Goal: Task Accomplishment & Management: Manage account settings

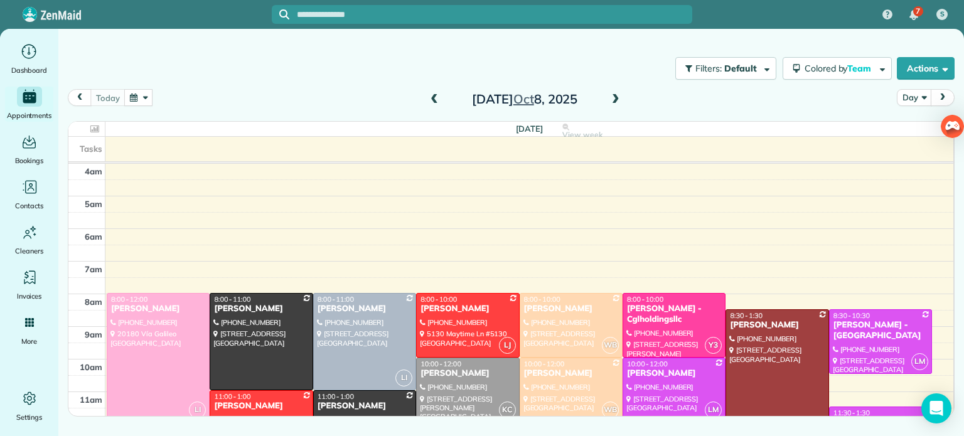
scroll to position [98, 0]
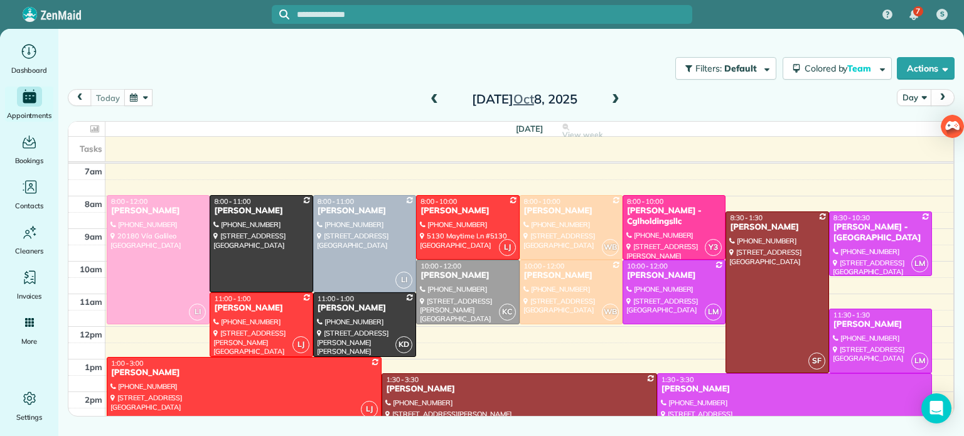
click at [614, 99] on span at bounding box center [615, 99] width 14 height 11
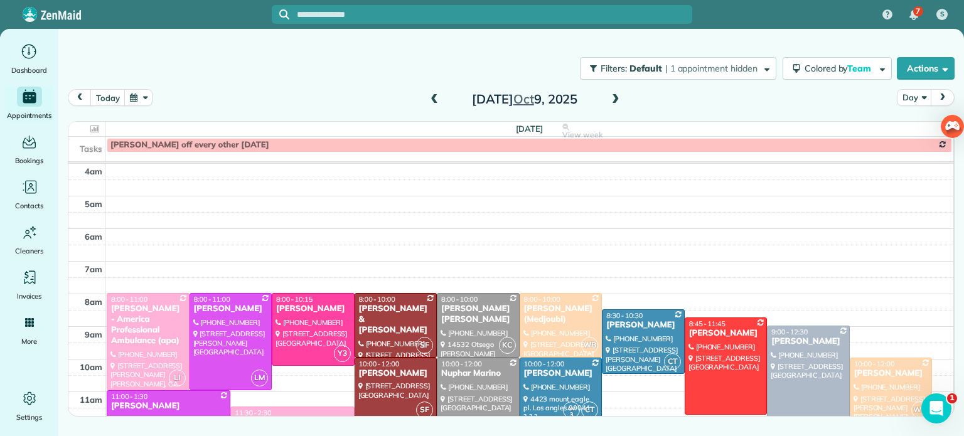
scroll to position [116, 0]
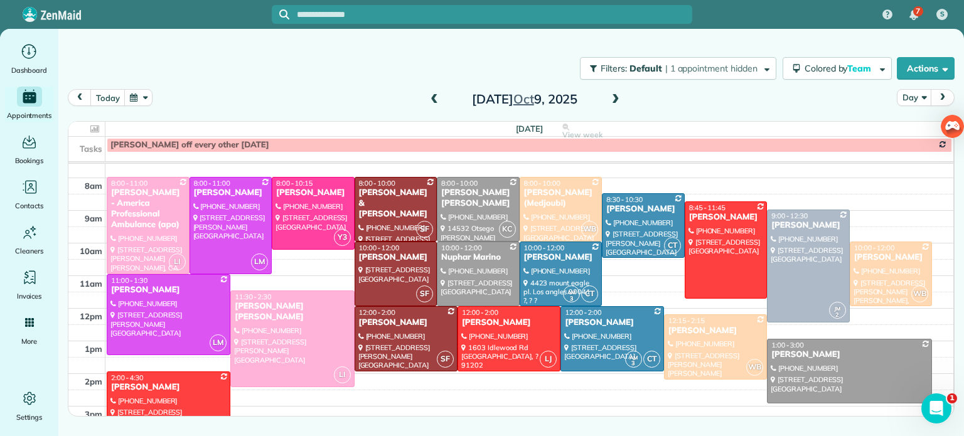
click at [610, 99] on span at bounding box center [615, 99] width 14 height 11
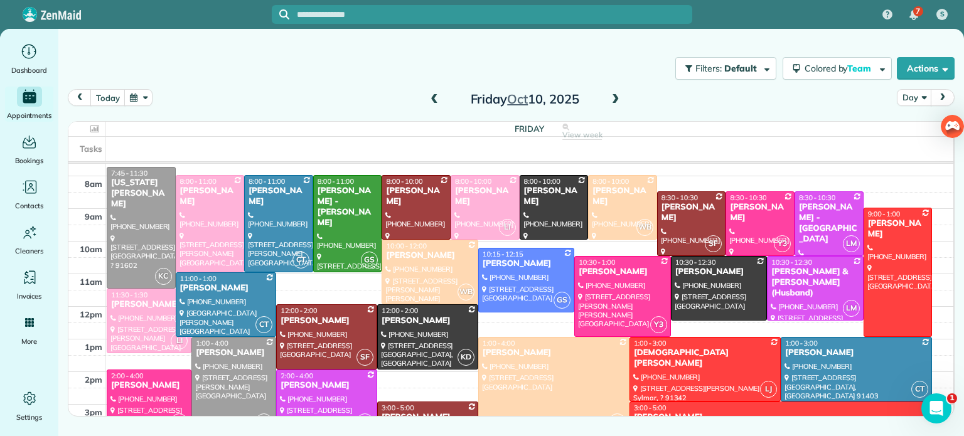
scroll to position [118, 0]
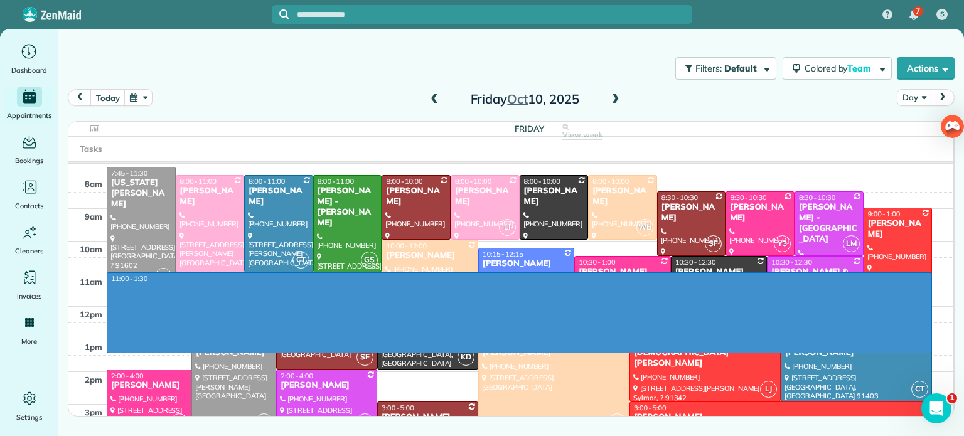
drag, startPoint x: 307, startPoint y: 279, endPoint x: 274, endPoint y: 346, distance: 75.2
click at [274, 346] on div "4am 5am 6am 7am 8am 9am 10am 11am 12pm 1pm 2pm 3pm 4pm 5pm 6pm 7pm 8pm 11:00 - …" at bounding box center [510, 323] width 884 height 554
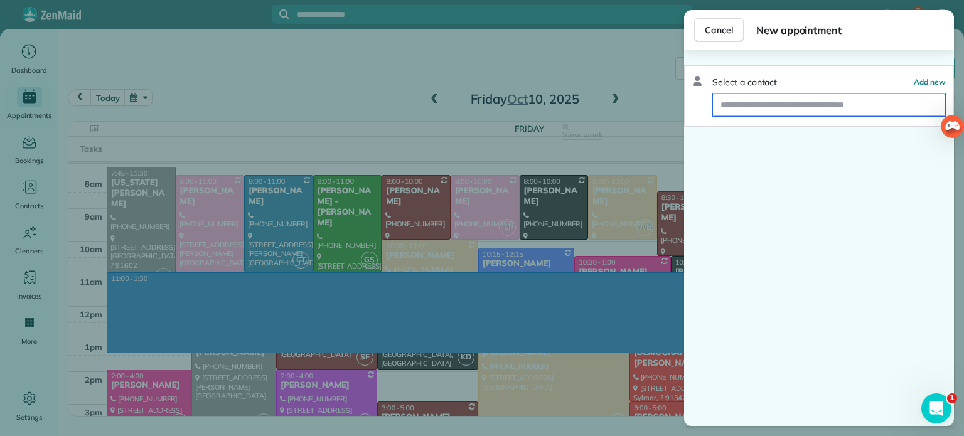
click at [765, 110] on input "text" at bounding box center [829, 104] width 232 height 23
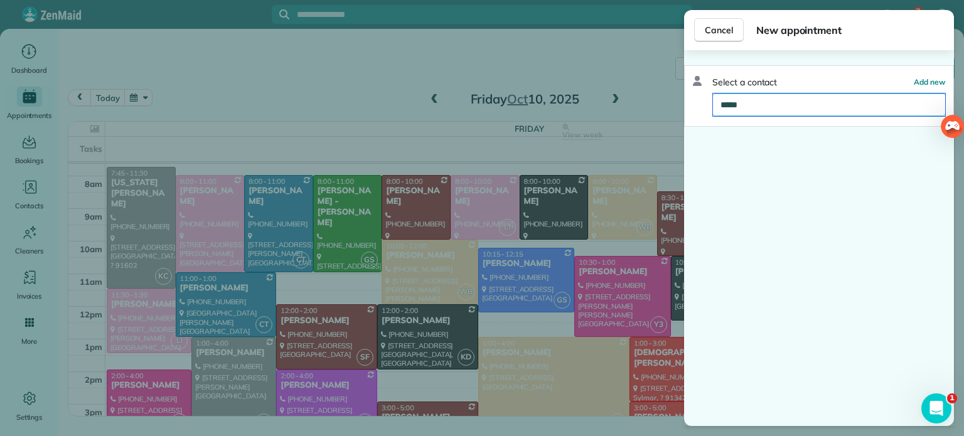
type input "******"
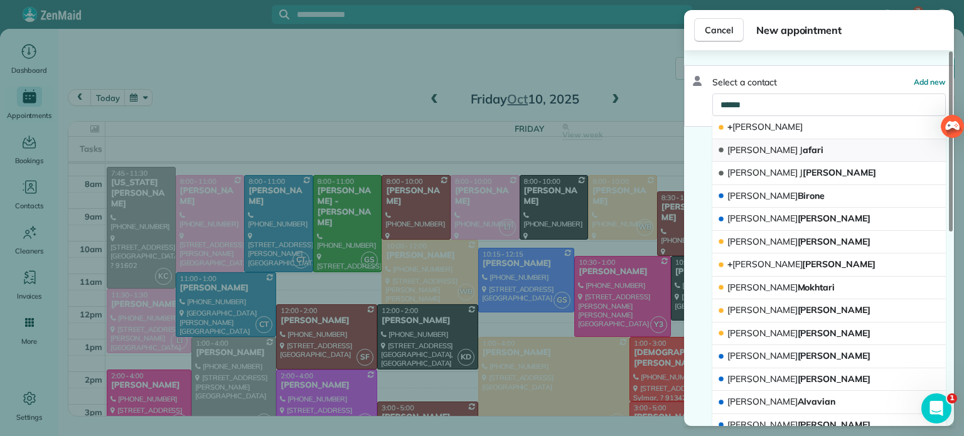
click at [760, 152] on span "Sara J afari" at bounding box center [775, 149] width 96 height 11
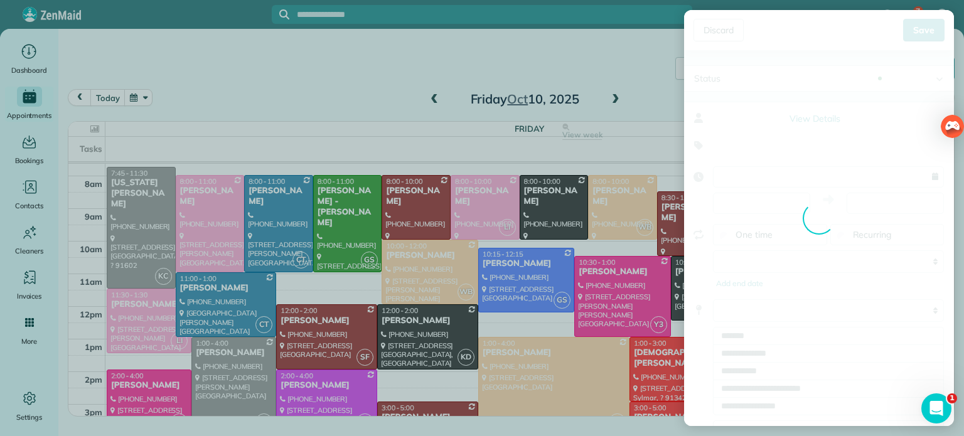
type input "**********"
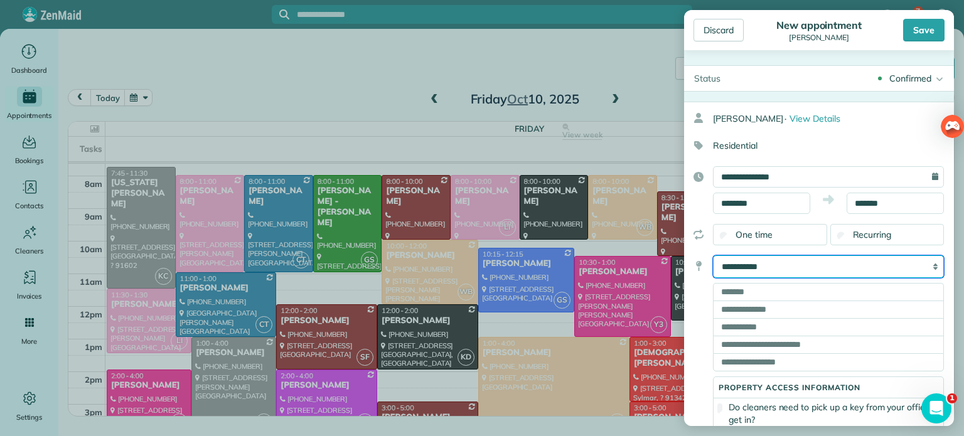
click at [733, 263] on select "**********" at bounding box center [828, 266] width 231 height 23
select select "*******"
click at [713, 255] on select "**********" at bounding box center [828, 266] width 231 height 23
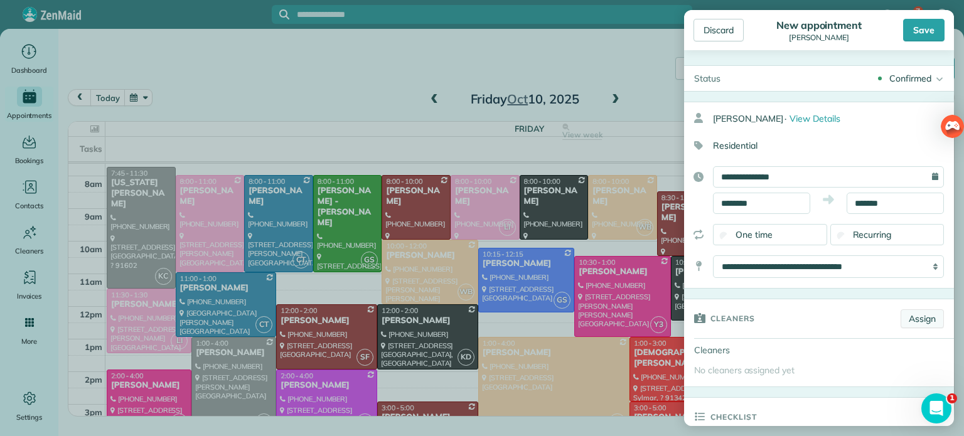
click at [928, 313] on link "Assign" at bounding box center [921, 318] width 43 height 19
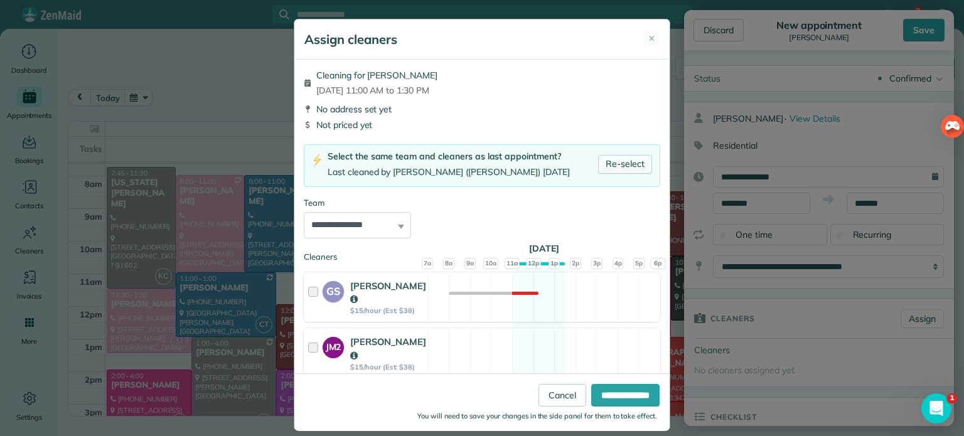
click at [631, 162] on link "Re-select" at bounding box center [625, 164] width 54 height 19
select select "**"
click at [641, 393] on input "**********" at bounding box center [625, 395] width 68 height 23
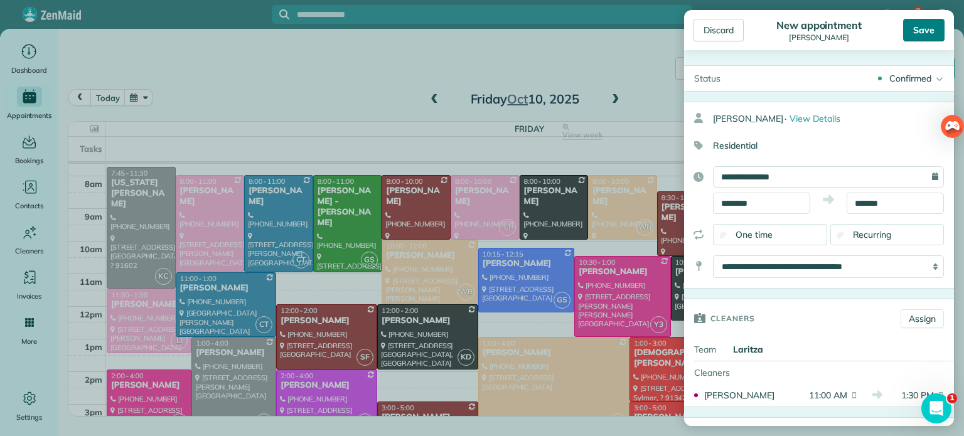
click at [918, 34] on div "Save" at bounding box center [923, 30] width 41 height 23
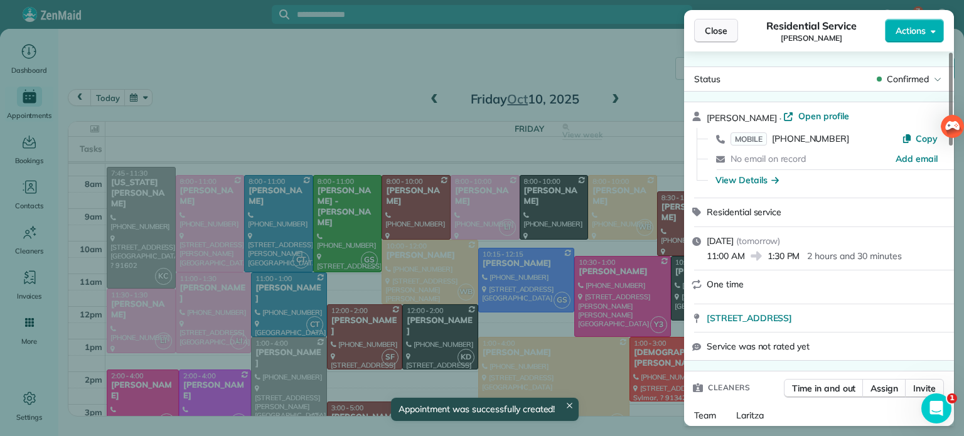
click at [711, 29] on span "Close" at bounding box center [715, 30] width 23 height 13
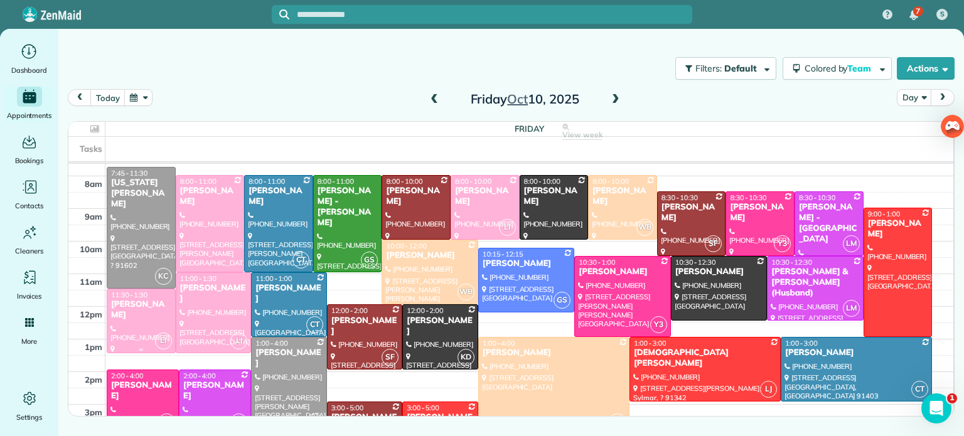
click at [134, 297] on span "11:30 - 1:30" at bounding box center [129, 294] width 36 height 9
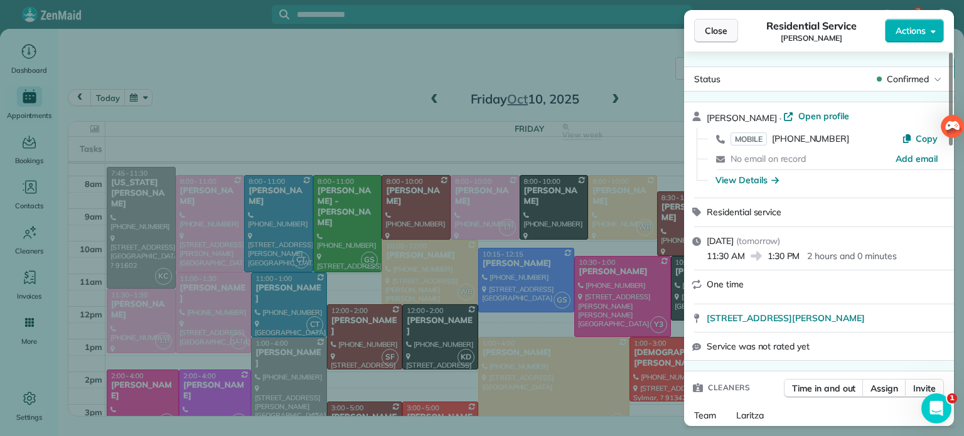
click at [718, 34] on span "Close" at bounding box center [715, 30] width 23 height 13
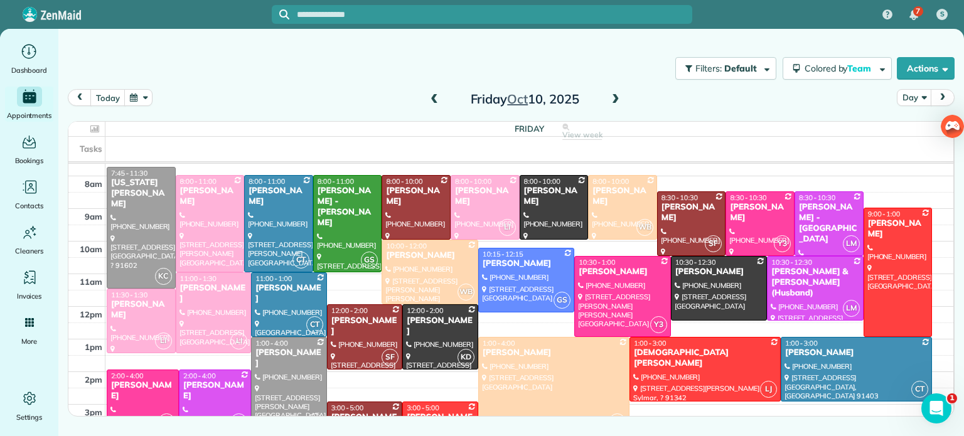
click at [481, 208] on div at bounding box center [485, 207] width 68 height 63
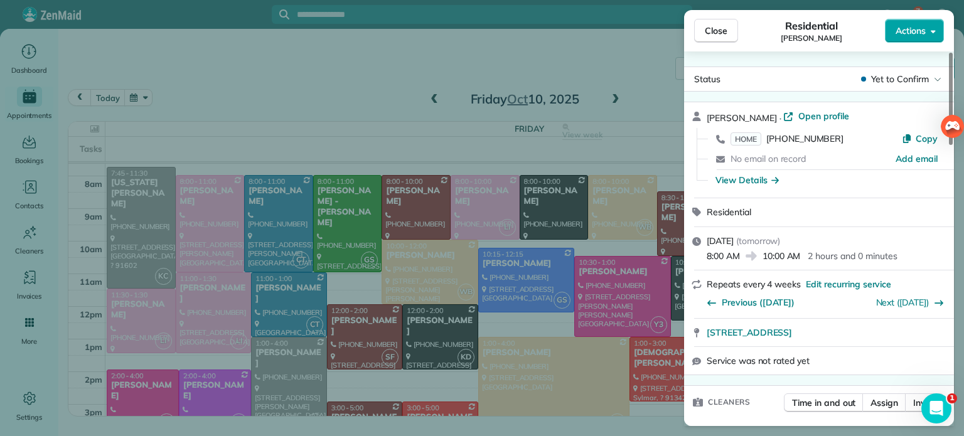
click at [900, 27] on span "Actions" at bounding box center [910, 30] width 30 height 13
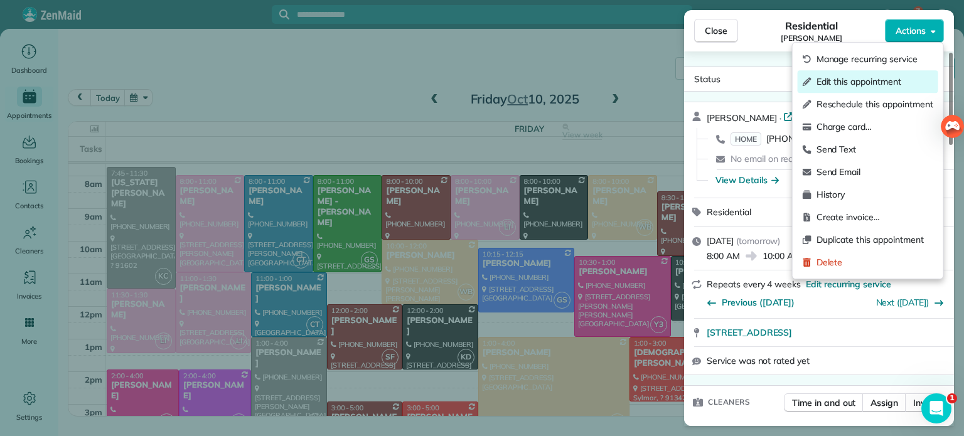
click at [871, 78] on span "Edit this appointment" at bounding box center [874, 81] width 117 height 13
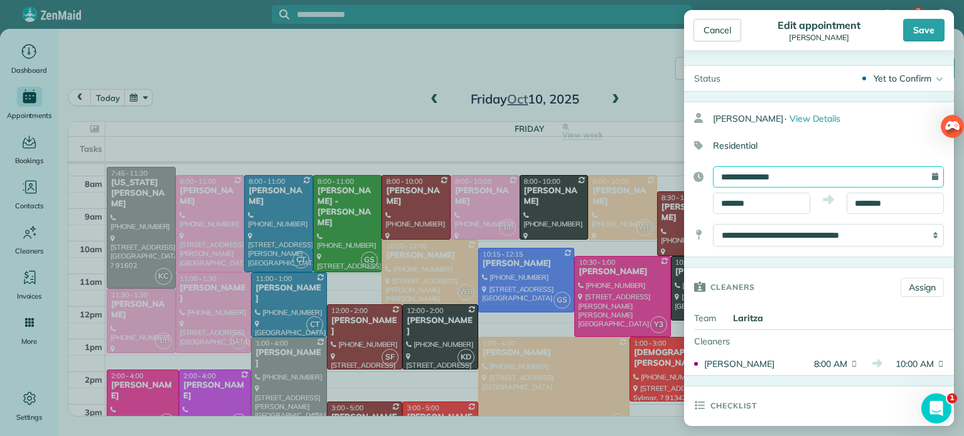
click at [763, 174] on input "**********" at bounding box center [828, 176] width 231 height 21
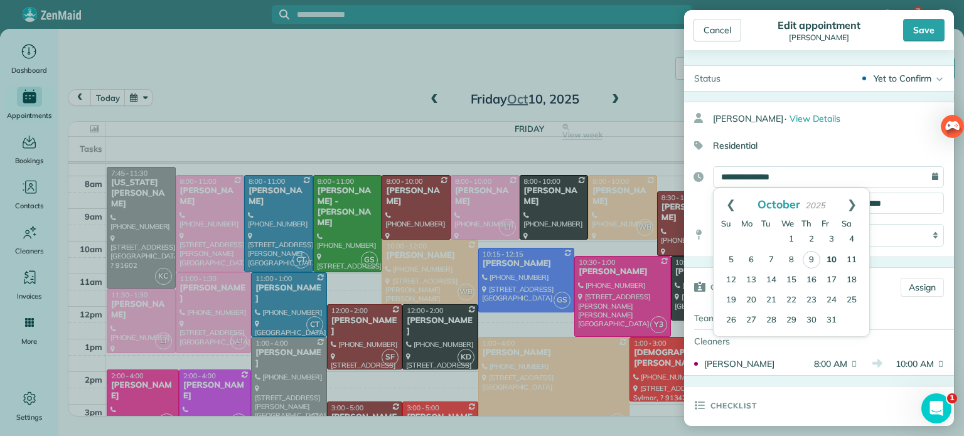
click at [831, 262] on link "10" at bounding box center [831, 260] width 20 height 20
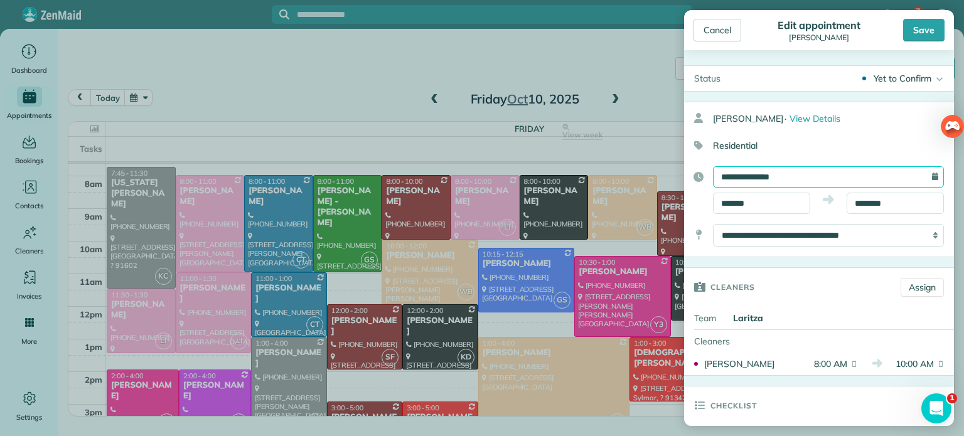
click at [793, 179] on input "**********" at bounding box center [828, 176] width 231 height 21
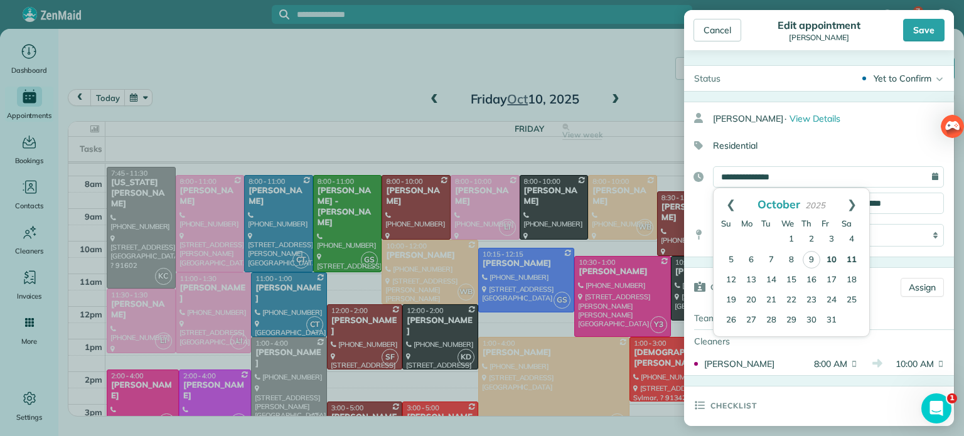
click at [852, 257] on link "11" at bounding box center [851, 260] width 20 height 20
type input "**********"
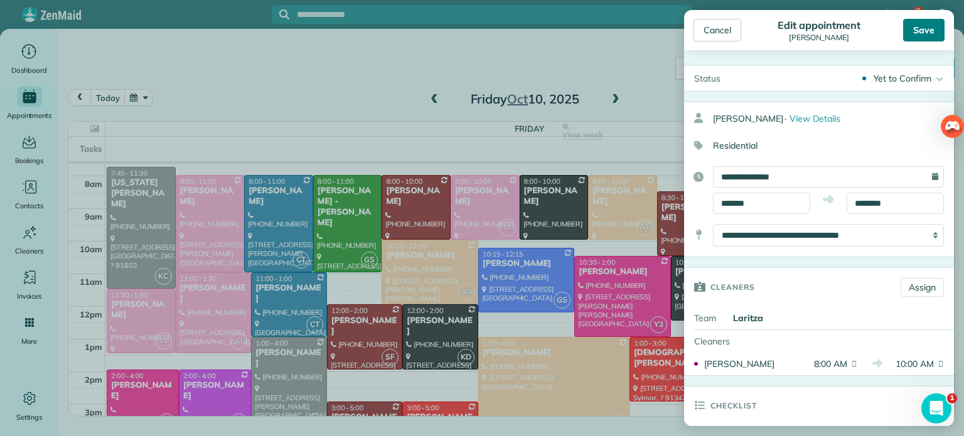
click at [915, 28] on div "Save" at bounding box center [923, 30] width 41 height 23
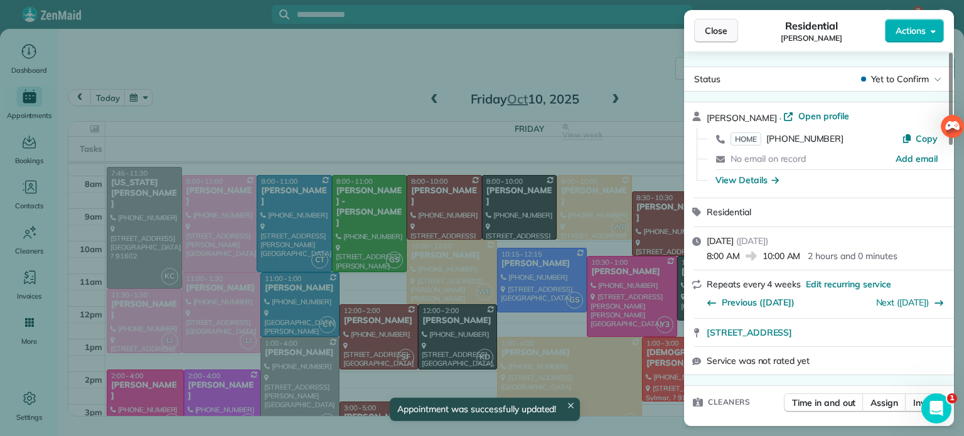
click at [713, 33] on span "Close" at bounding box center [715, 30] width 23 height 13
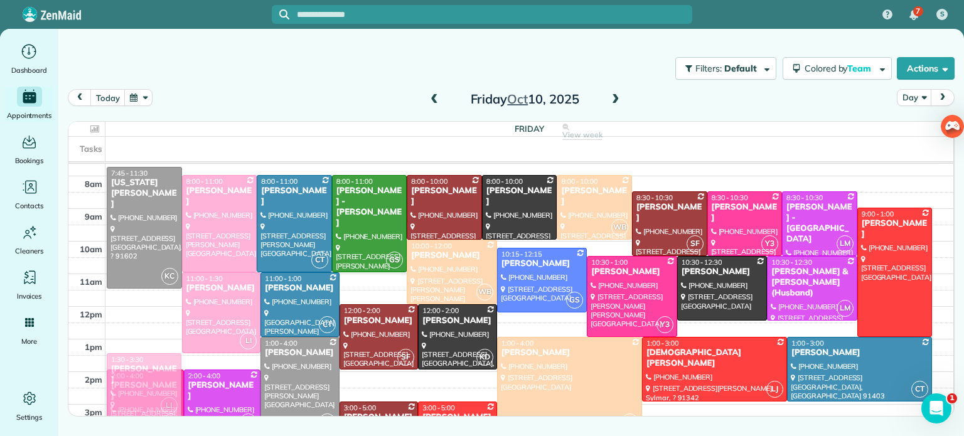
drag, startPoint x: 154, startPoint y: 310, endPoint x: 152, endPoint y: 376, distance: 66.5
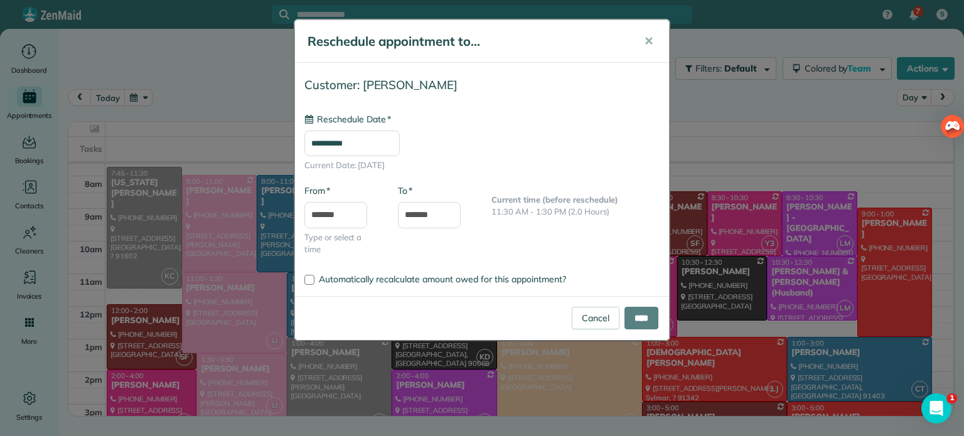
type input "**********"
click at [639, 326] on input "****" at bounding box center [641, 318] width 34 height 23
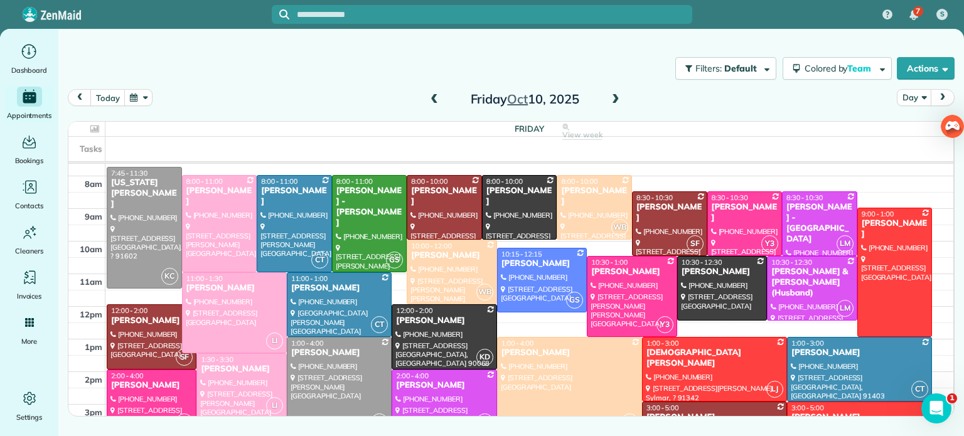
click at [432, 99] on span at bounding box center [434, 99] width 14 height 11
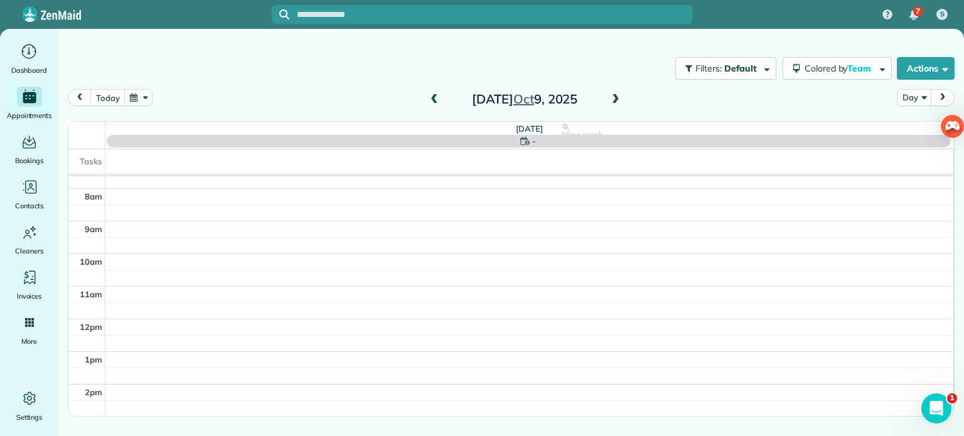
scroll to position [98, 0]
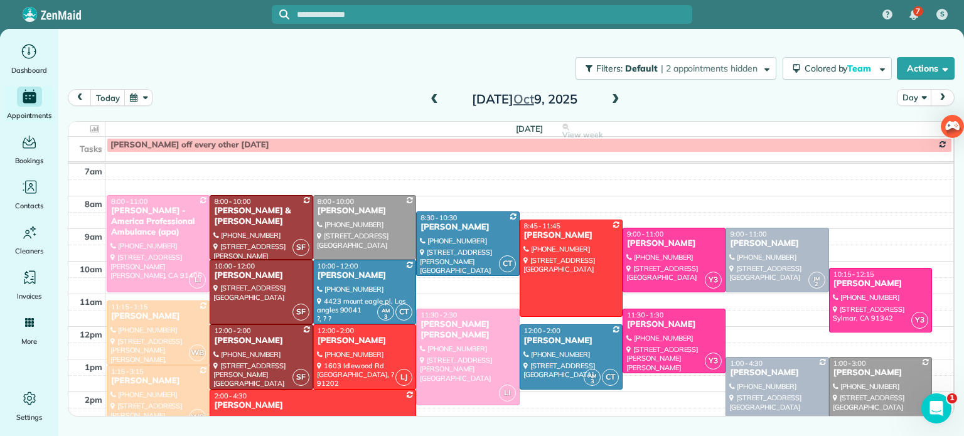
click at [611, 98] on span at bounding box center [615, 99] width 14 height 11
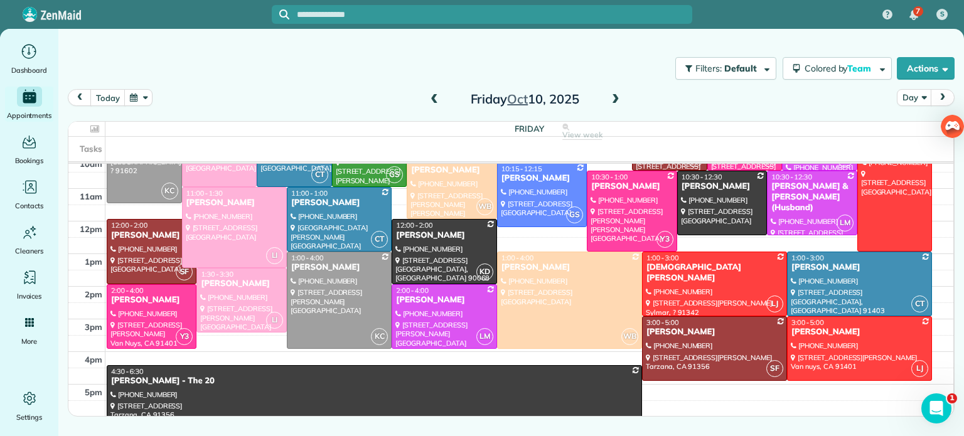
scroll to position [205, 0]
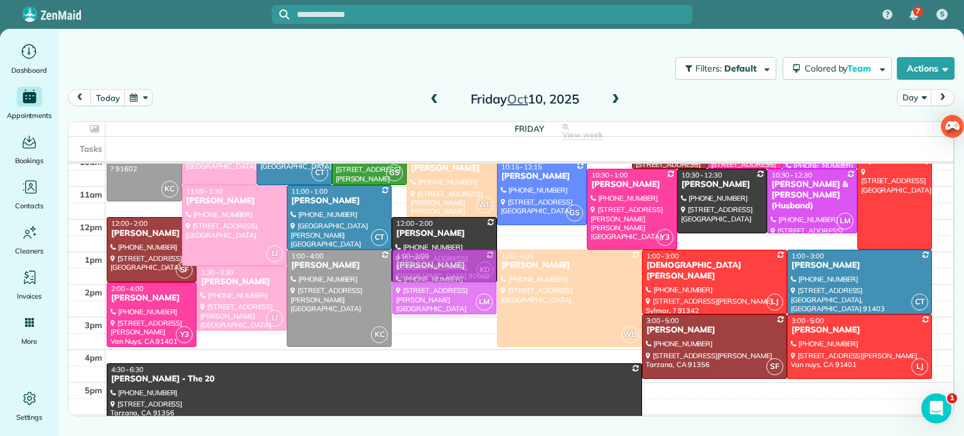
drag, startPoint x: 415, startPoint y: 294, endPoint x: 421, endPoint y: 262, distance: 32.0
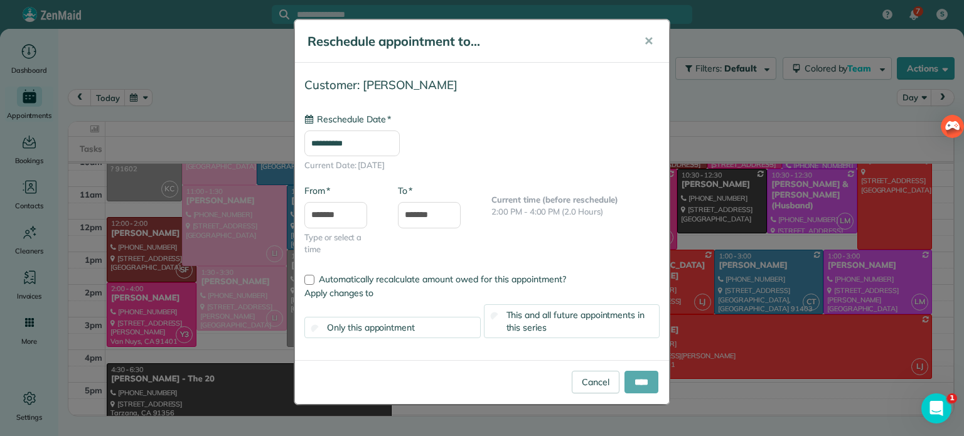
type input "**********"
click at [637, 373] on input "****" at bounding box center [641, 382] width 34 height 23
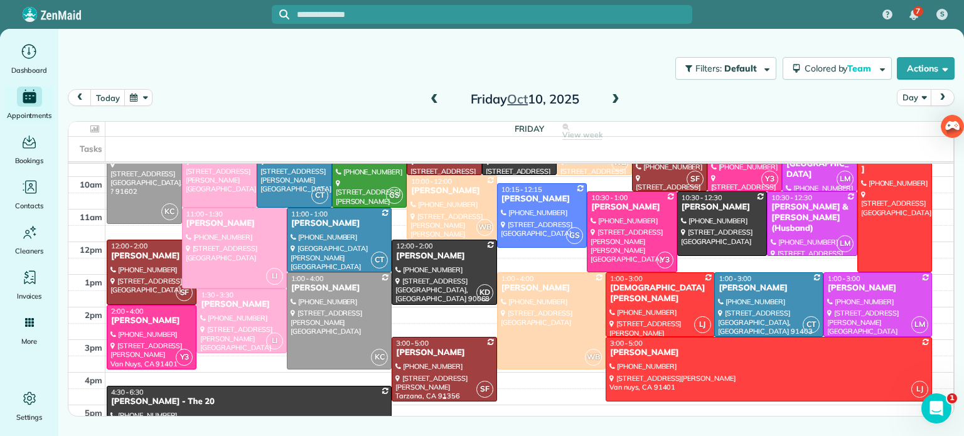
scroll to position [183, 0]
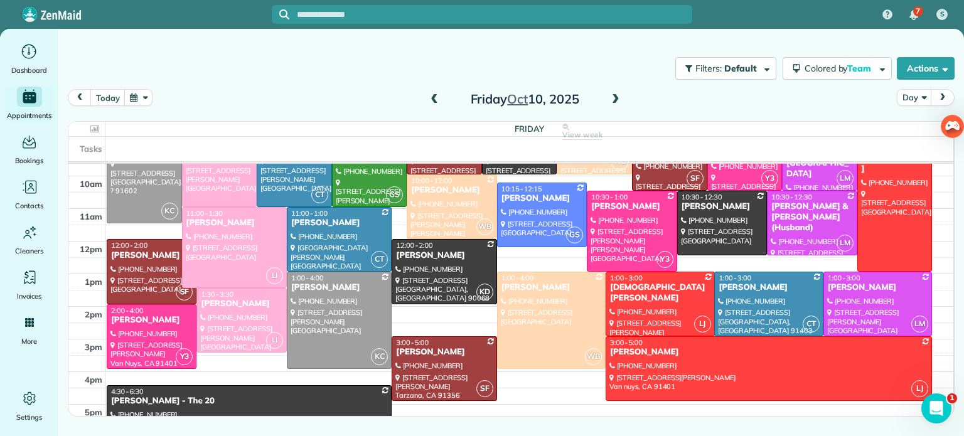
click at [205, 98] on div "today Day Friday Oct 10, 2025" at bounding box center [511, 101] width 886 height 24
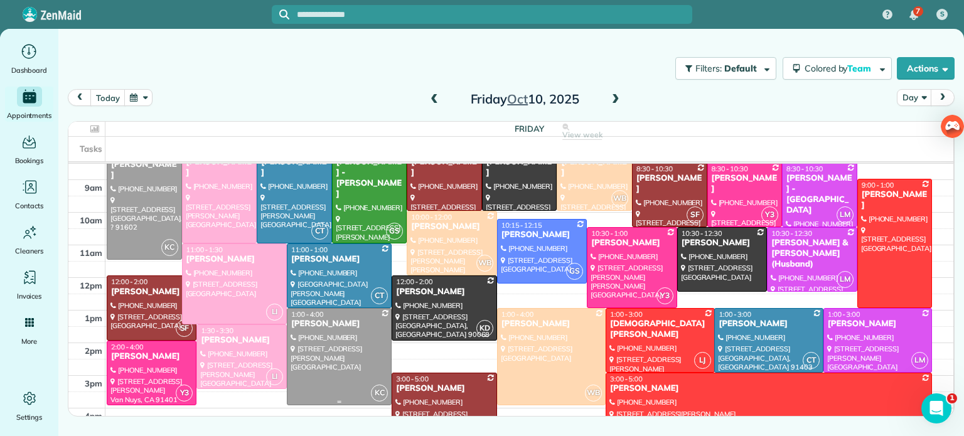
scroll to position [149, 0]
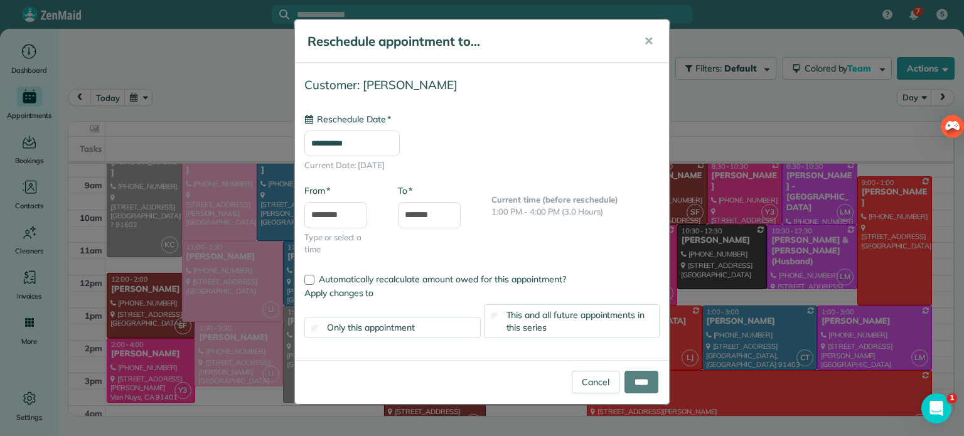
type input "**********"
click at [634, 382] on input "****" at bounding box center [641, 382] width 34 height 23
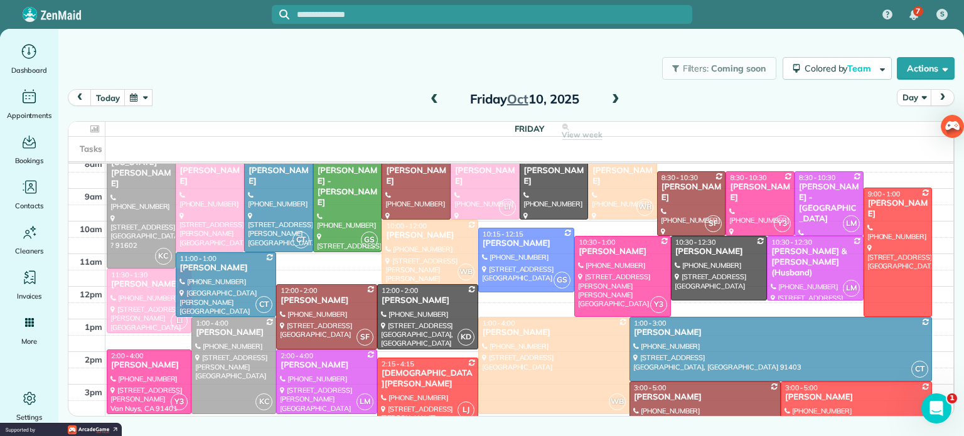
click at [612, 100] on span at bounding box center [615, 99] width 14 height 11
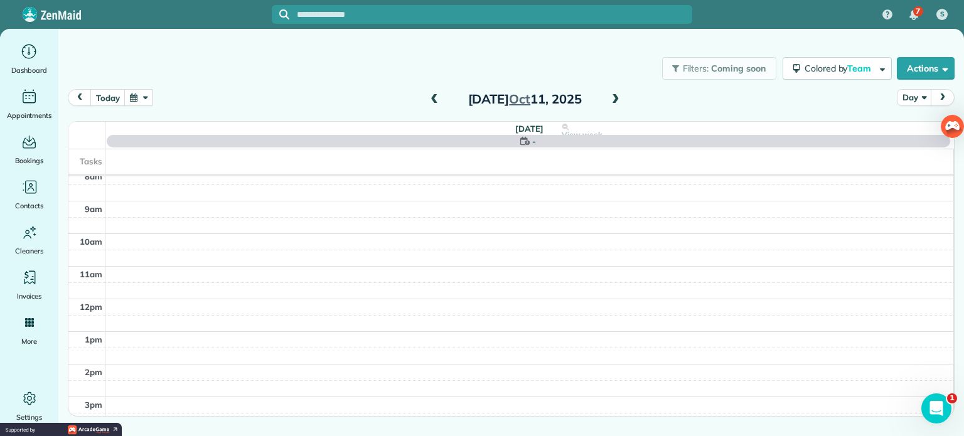
scroll to position [98, 0]
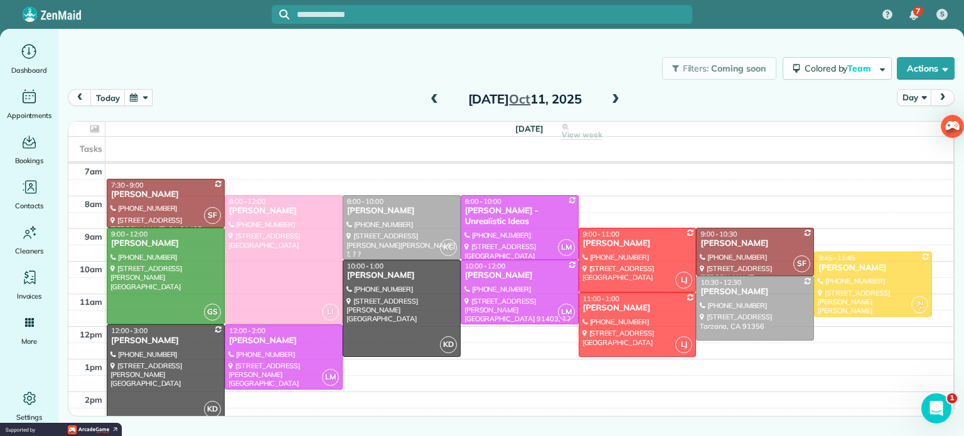
click at [617, 98] on span at bounding box center [615, 99] width 14 height 11
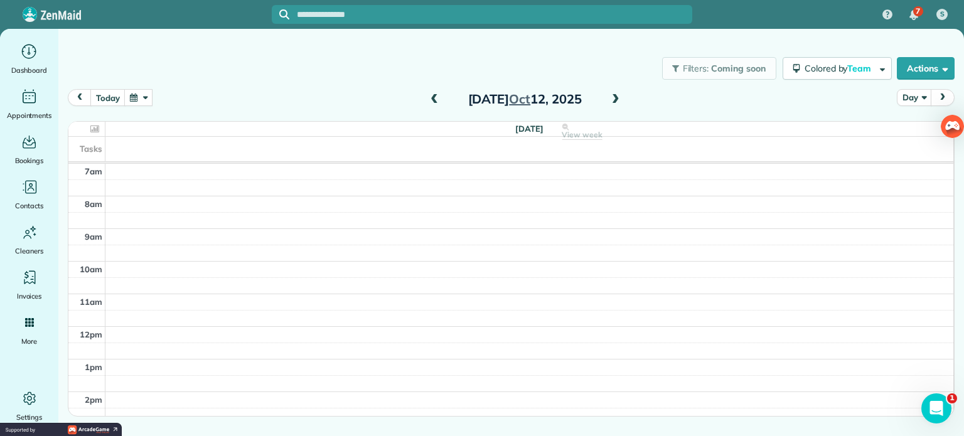
click at [431, 98] on span at bounding box center [434, 99] width 14 height 11
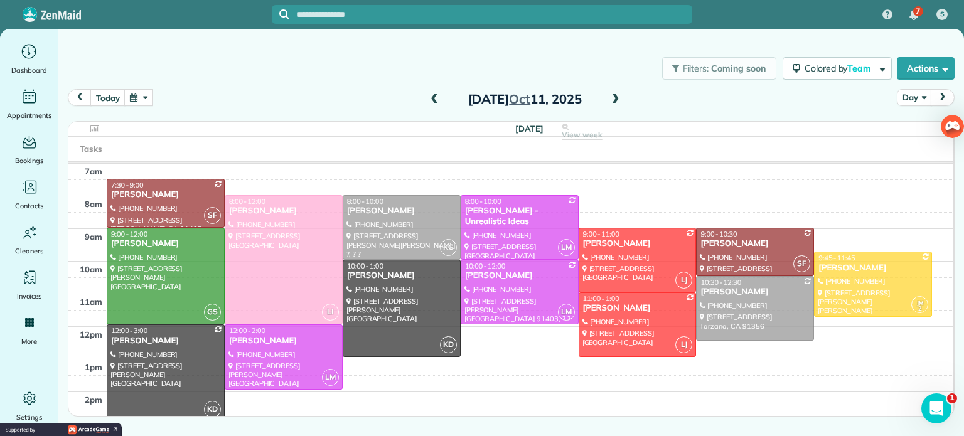
click at [138, 98] on button "button" at bounding box center [138, 97] width 29 height 17
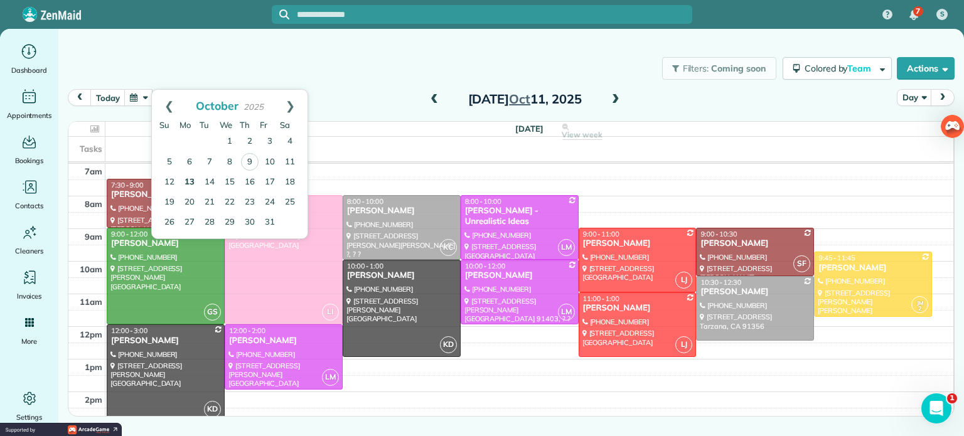
click at [187, 180] on link "13" at bounding box center [189, 183] width 20 height 20
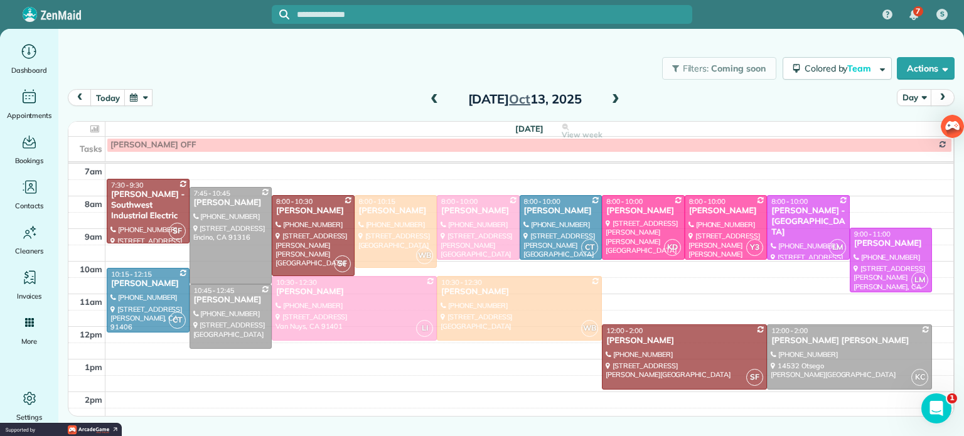
click at [611, 100] on span at bounding box center [615, 99] width 14 height 11
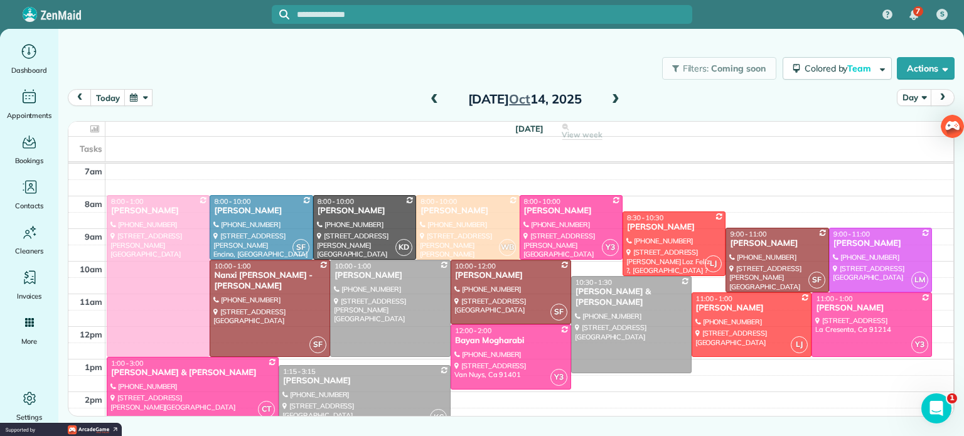
click at [132, 94] on button "button" at bounding box center [138, 97] width 29 height 17
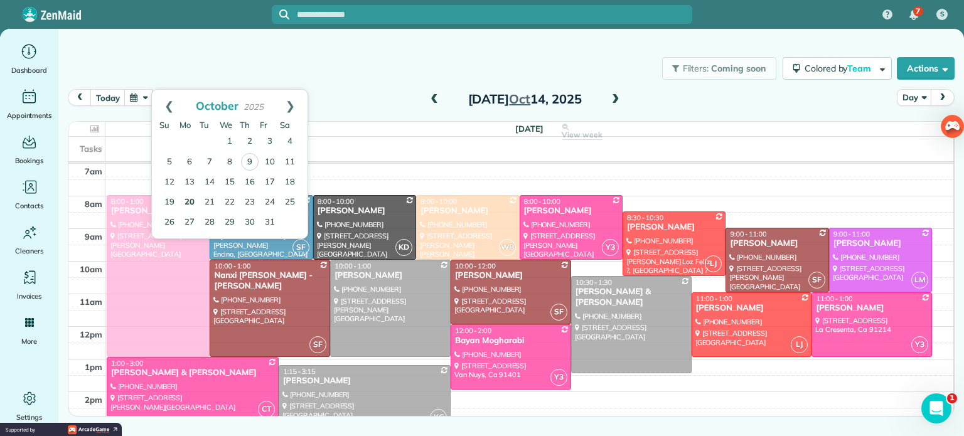
click at [188, 202] on link "20" at bounding box center [189, 203] width 20 height 20
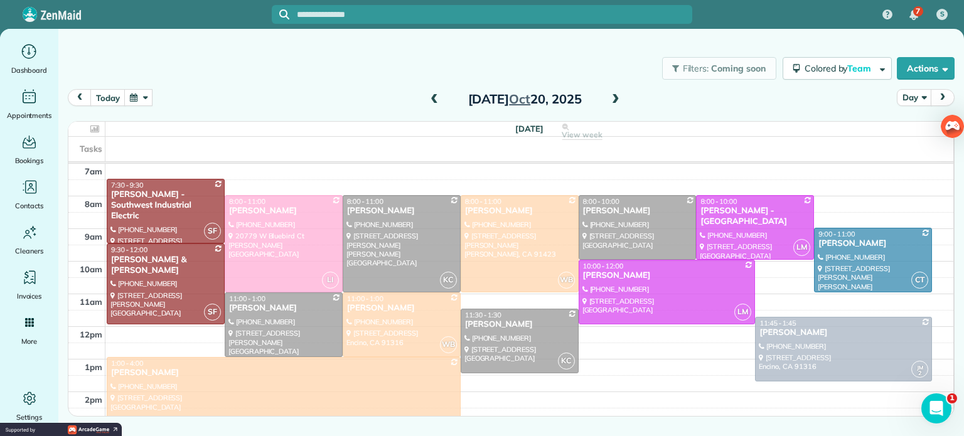
click at [614, 101] on span at bounding box center [615, 99] width 14 height 11
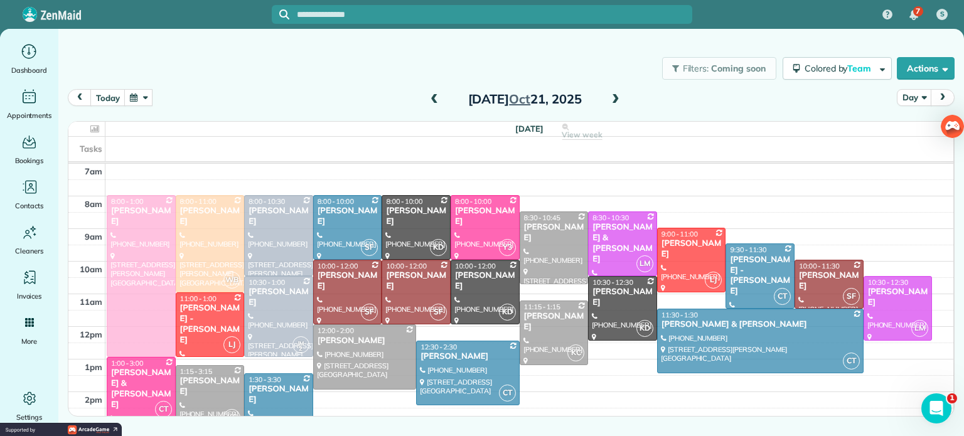
click at [614, 101] on span at bounding box center [615, 99] width 14 height 11
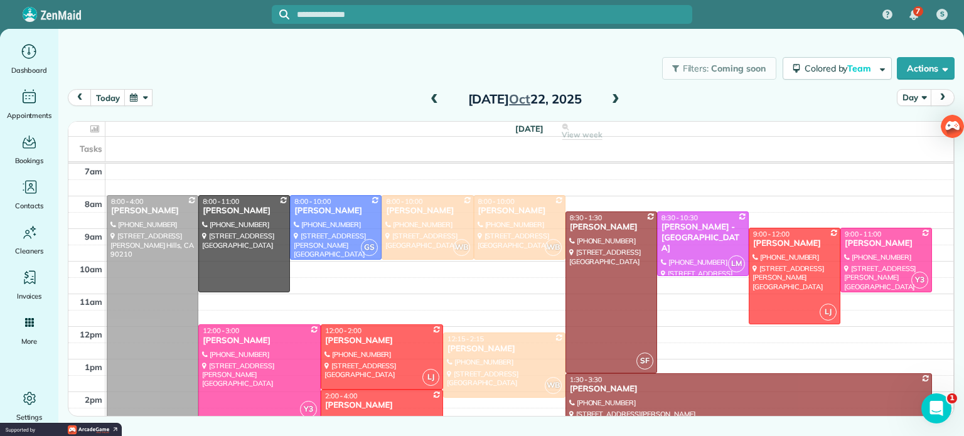
click at [614, 101] on span at bounding box center [615, 99] width 14 height 11
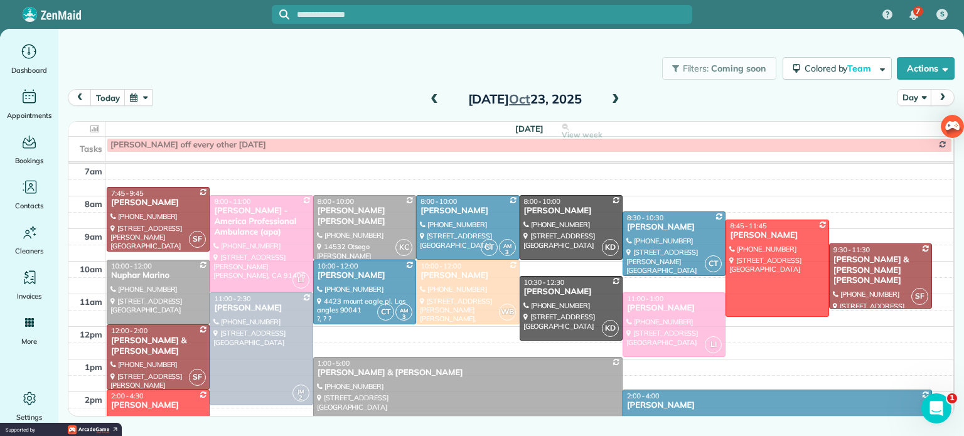
click at [614, 101] on span at bounding box center [615, 99] width 14 height 11
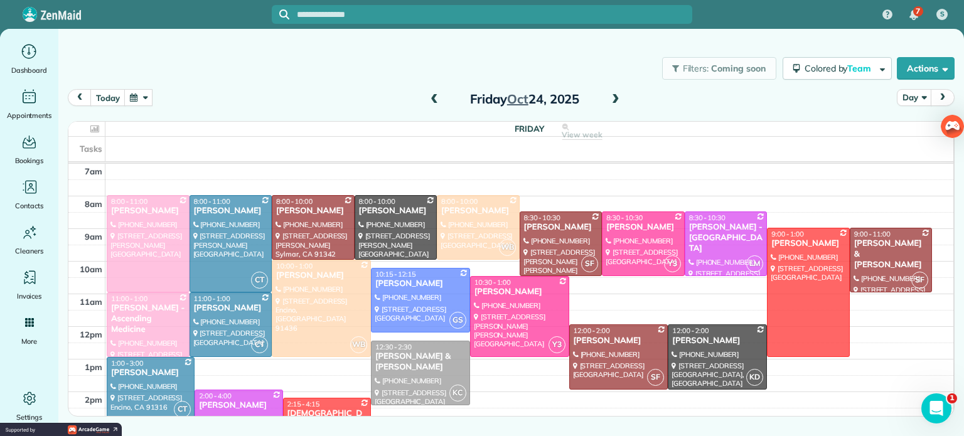
click at [145, 91] on button "button" at bounding box center [138, 97] width 29 height 17
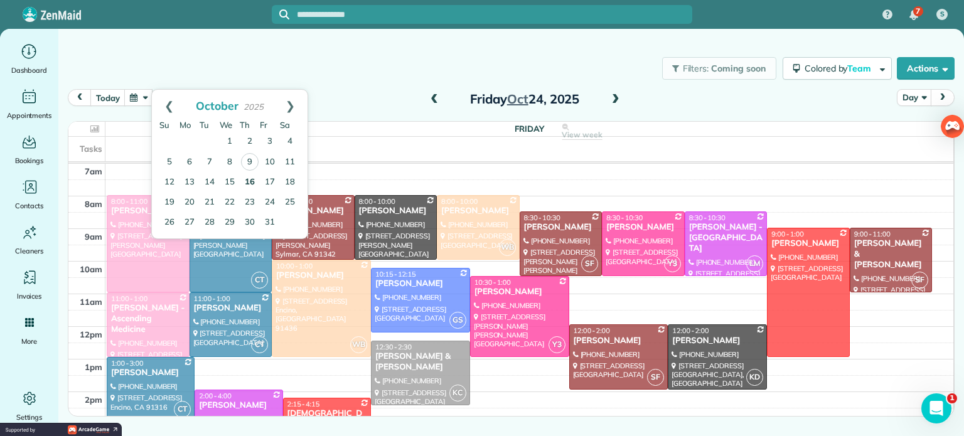
click at [246, 179] on link "16" at bounding box center [250, 183] width 20 height 20
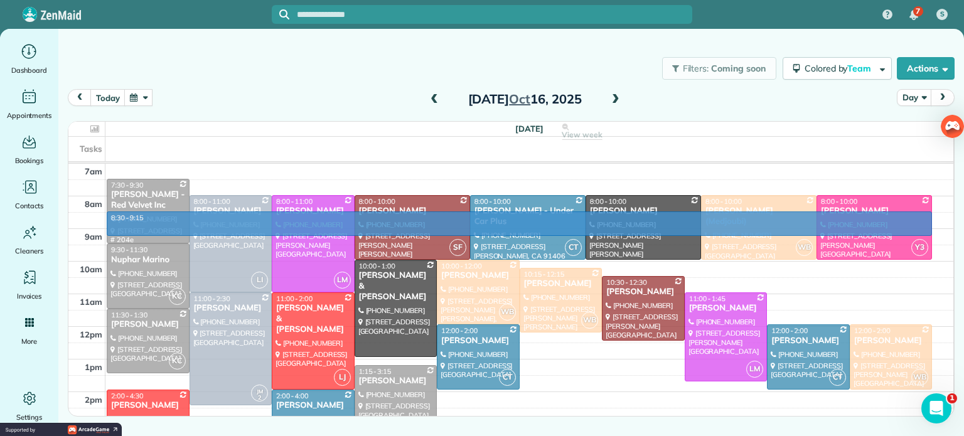
drag, startPoint x: 518, startPoint y: 228, endPoint x: 531, endPoint y: 219, distance: 15.7
click at [531, 219] on tbody "4am 5am 6am 7am 8am 9am 10am 11am 12pm 1pm 2pm 3pm 4pm 5pm 6pm 7pm 8pm" at bounding box center [510, 343] width 884 height 554
click at [615, 103] on span at bounding box center [615, 99] width 14 height 11
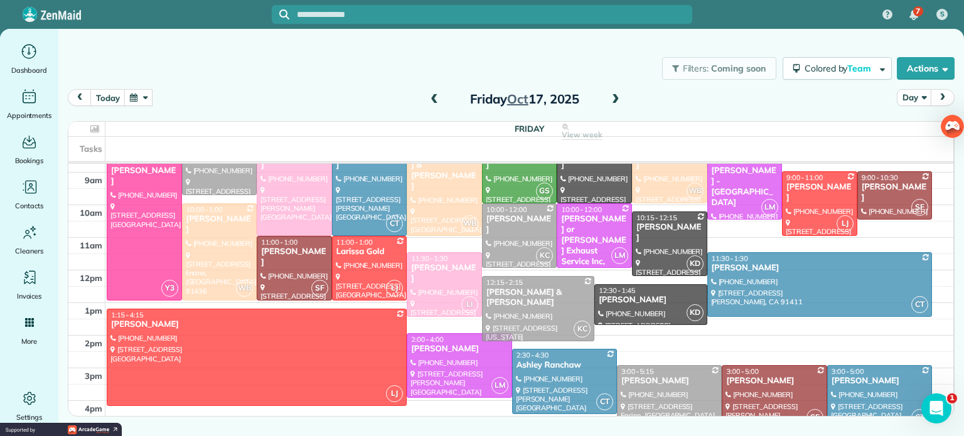
scroll to position [155, 0]
click at [612, 101] on span at bounding box center [615, 99] width 14 height 11
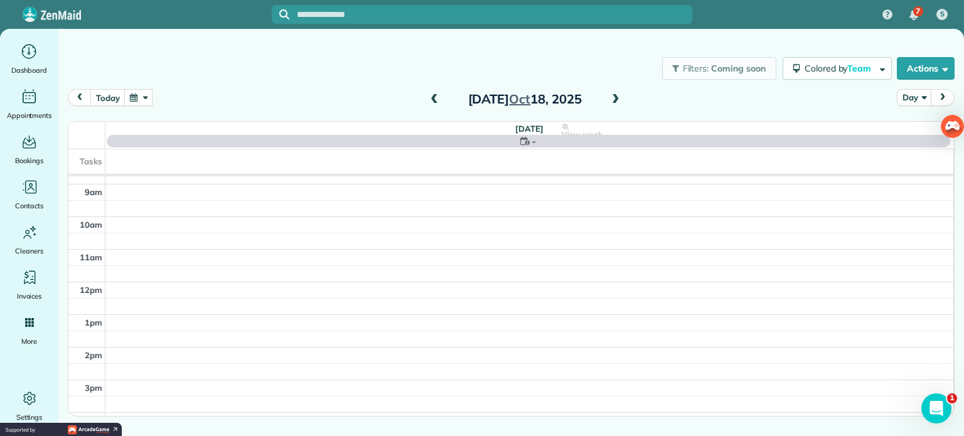
scroll to position [98, 0]
click at [612, 101] on span at bounding box center [615, 99] width 14 height 11
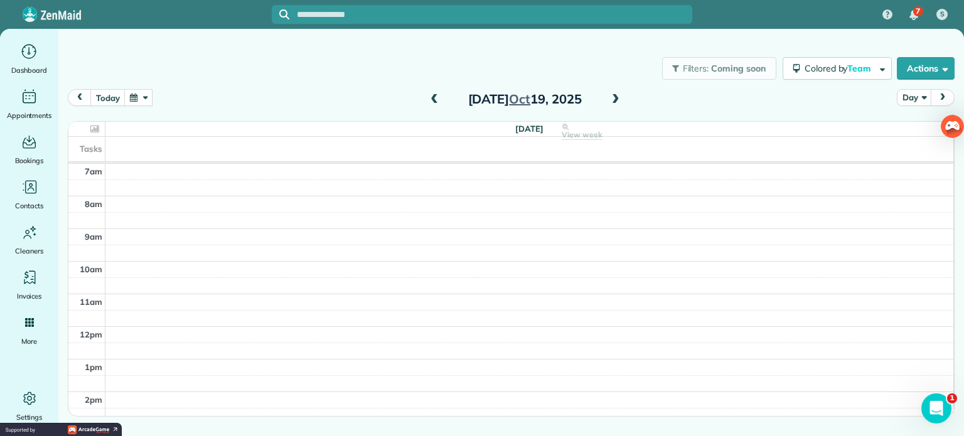
click at [612, 101] on span at bounding box center [615, 99] width 14 height 11
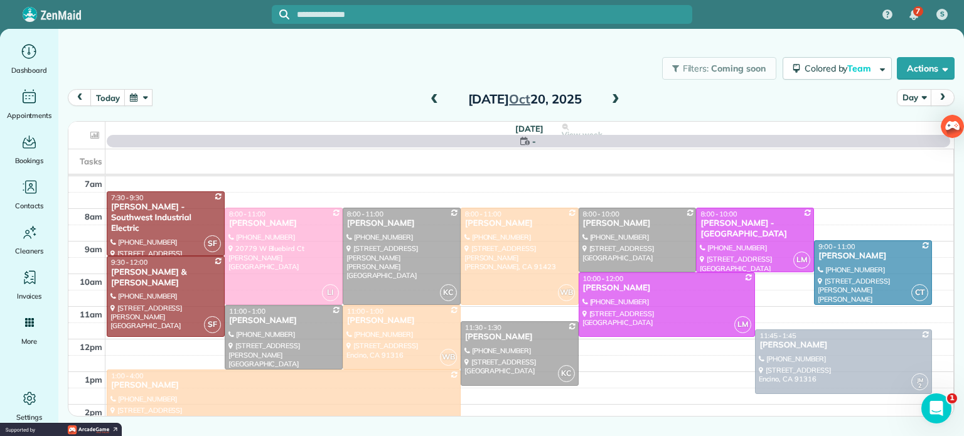
click at [612, 101] on span at bounding box center [615, 99] width 14 height 11
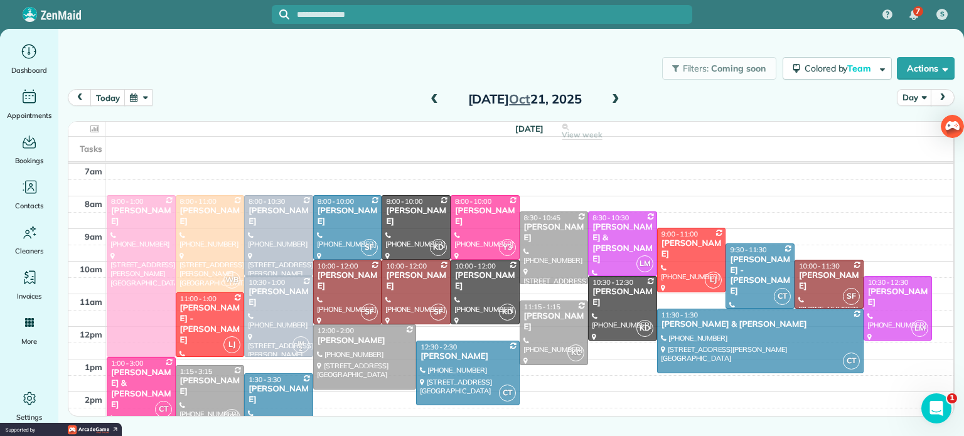
click at [139, 89] on button "button" at bounding box center [138, 97] width 29 height 17
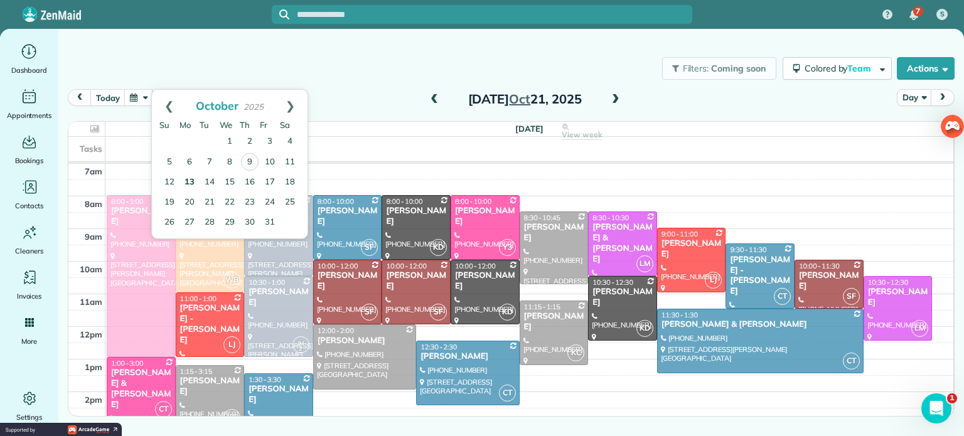
click at [189, 180] on link "13" at bounding box center [189, 183] width 20 height 20
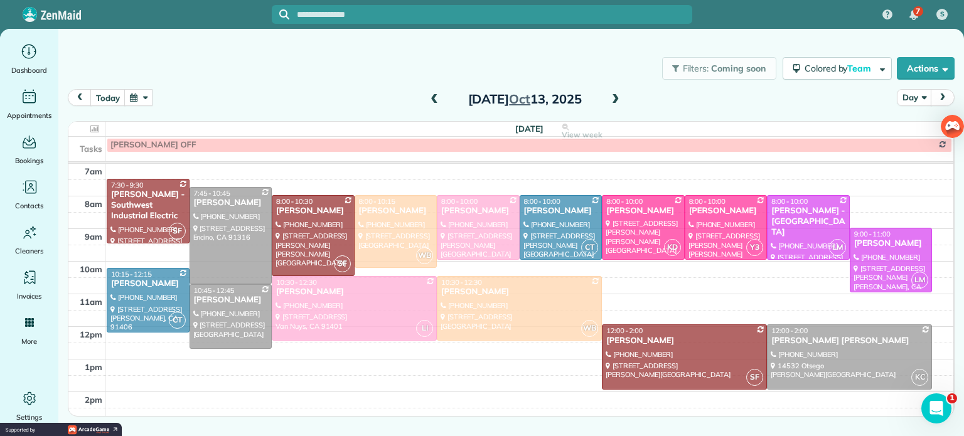
click at [134, 94] on button "button" at bounding box center [138, 97] width 29 height 17
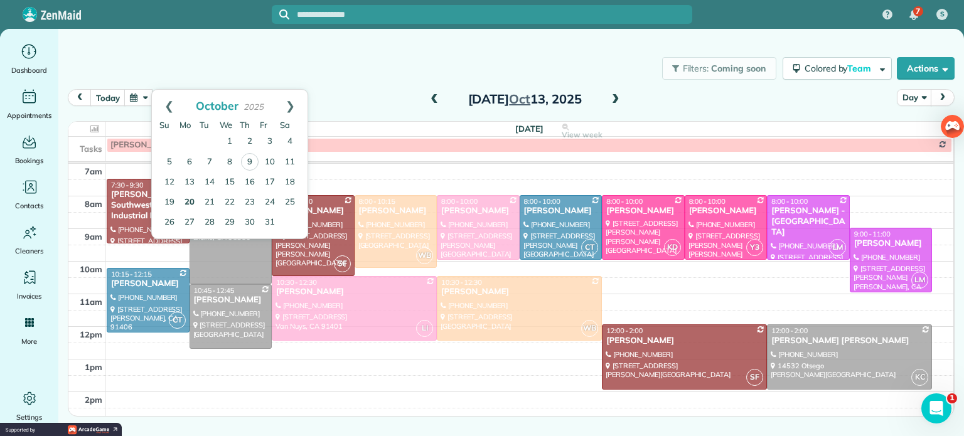
click at [191, 203] on link "20" at bounding box center [189, 203] width 20 height 20
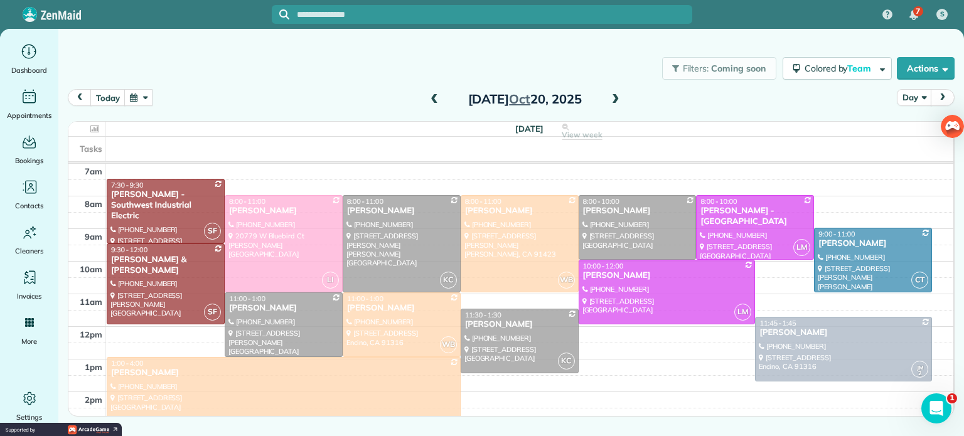
click at [139, 98] on button "button" at bounding box center [138, 97] width 29 height 17
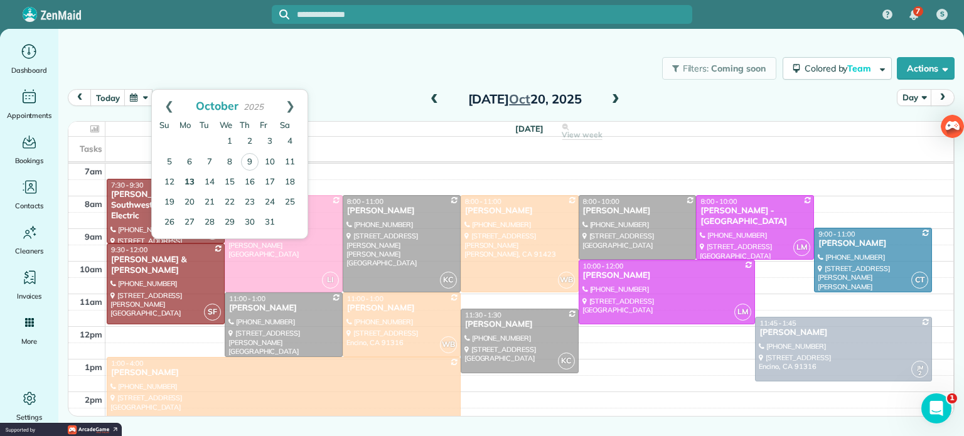
click at [188, 178] on link "13" at bounding box center [189, 183] width 20 height 20
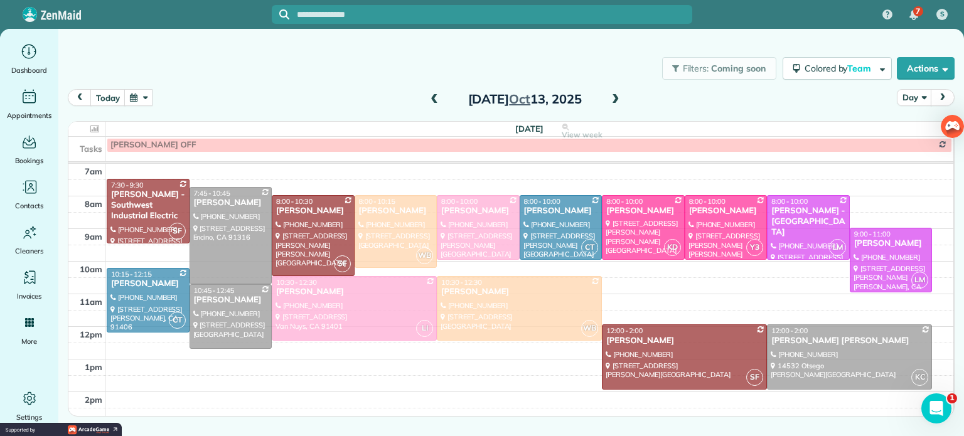
click at [627, 353] on td at bounding box center [529, 351] width 848 height 16
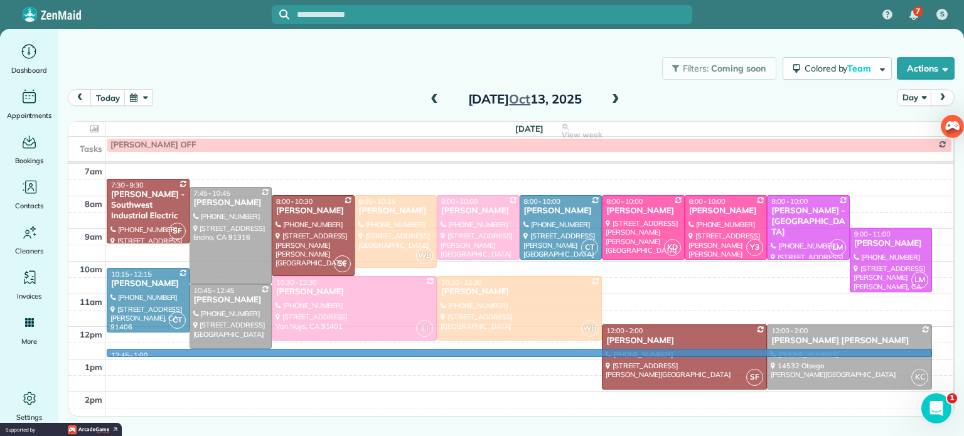
click at [337, 80] on div "Filters: Coming soon Colored by Team Color by Cleaner Color by Team Color by St…" at bounding box center [510, 68] width 905 height 41
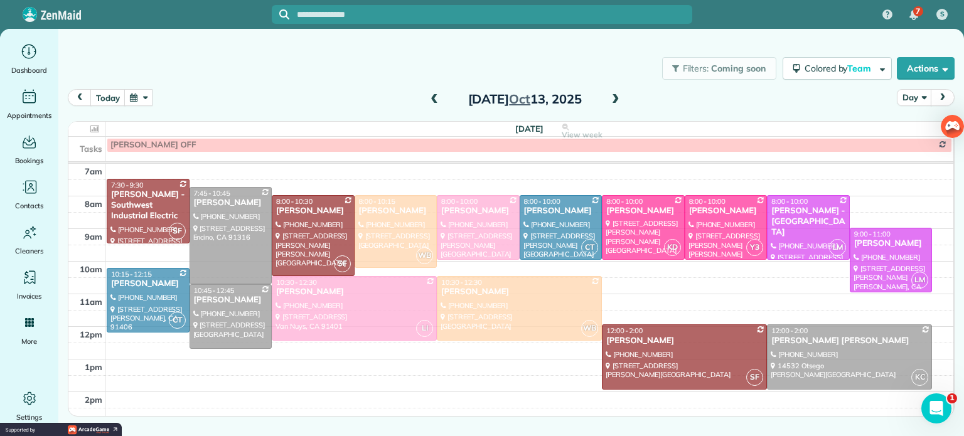
click at [650, 359] on td at bounding box center [529, 367] width 848 height 16
click at [144, 101] on button "button" at bounding box center [138, 97] width 29 height 17
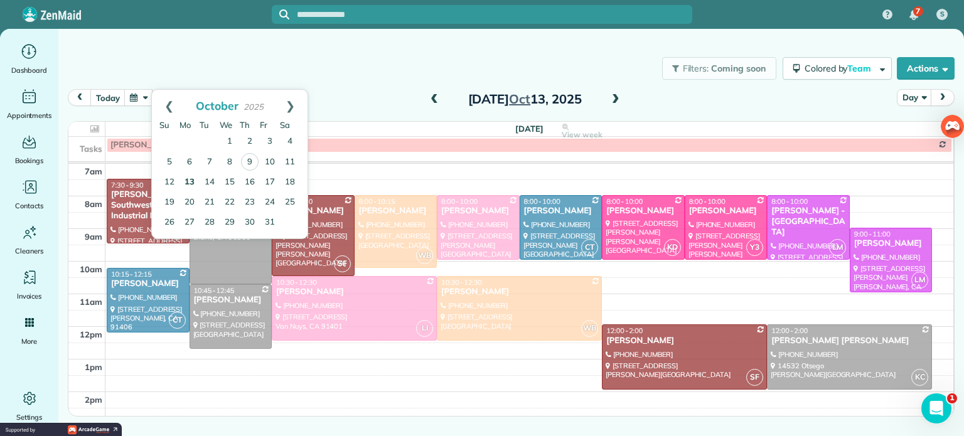
click at [190, 179] on link "13" at bounding box center [189, 183] width 20 height 20
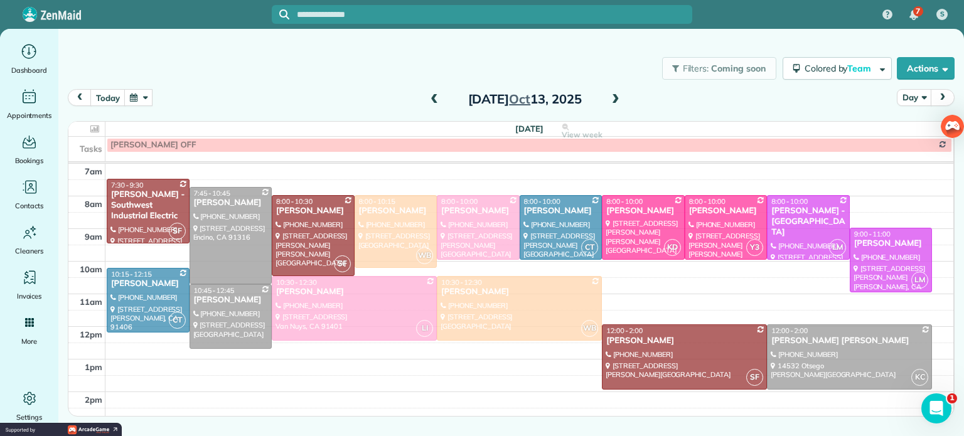
click at [142, 100] on button "button" at bounding box center [138, 97] width 29 height 17
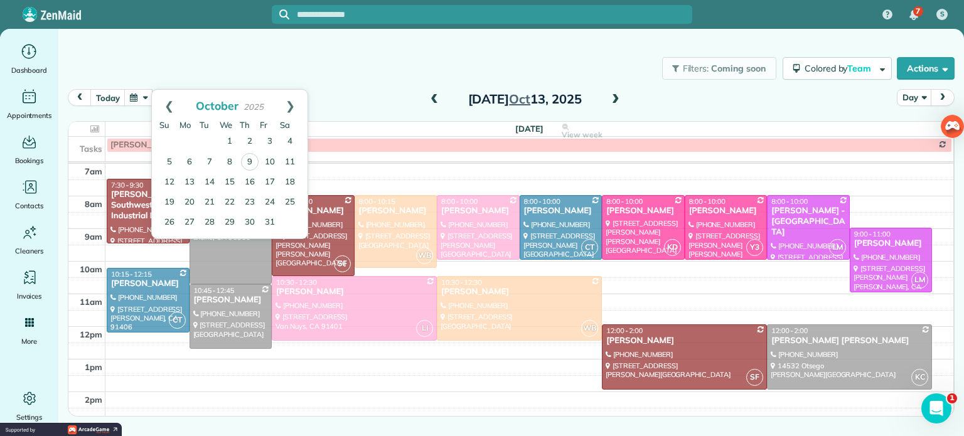
click at [618, 95] on span at bounding box center [615, 99] width 14 height 11
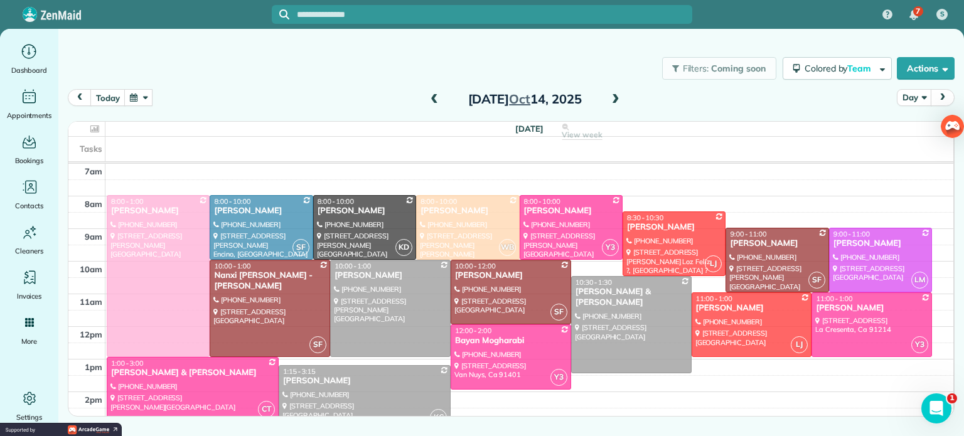
click at [615, 98] on span at bounding box center [615, 99] width 14 height 11
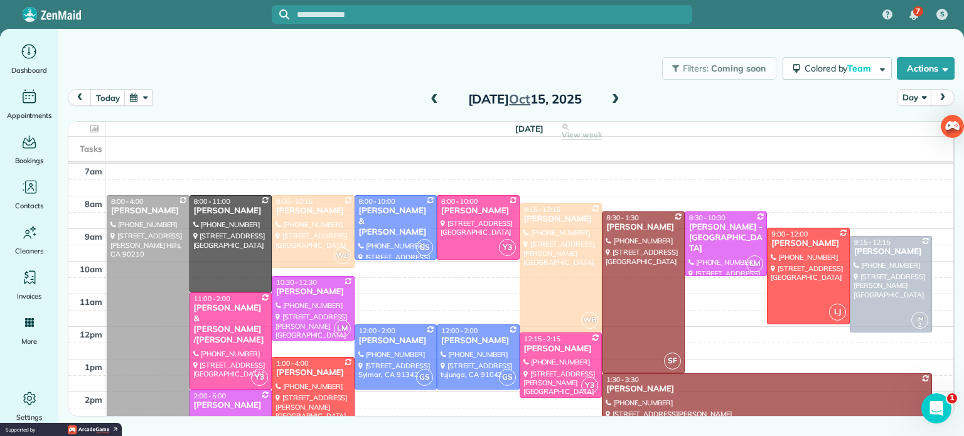
click at [615, 98] on span at bounding box center [615, 99] width 14 height 11
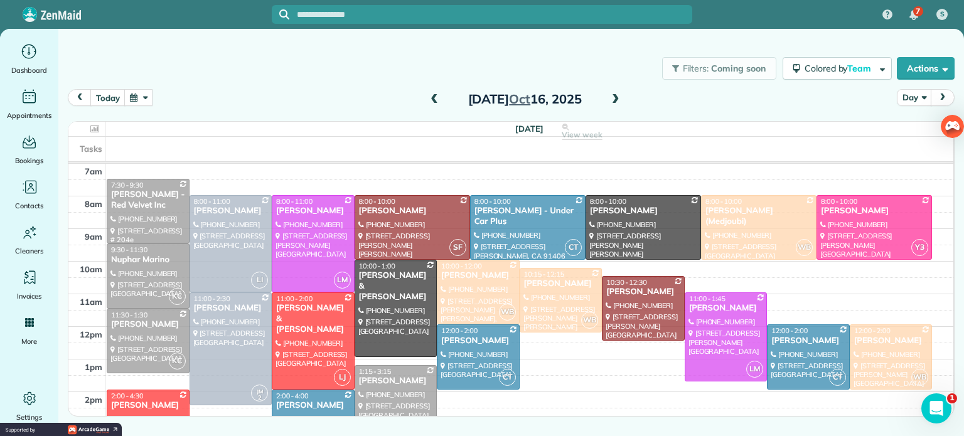
click at [614, 99] on span at bounding box center [615, 99] width 14 height 11
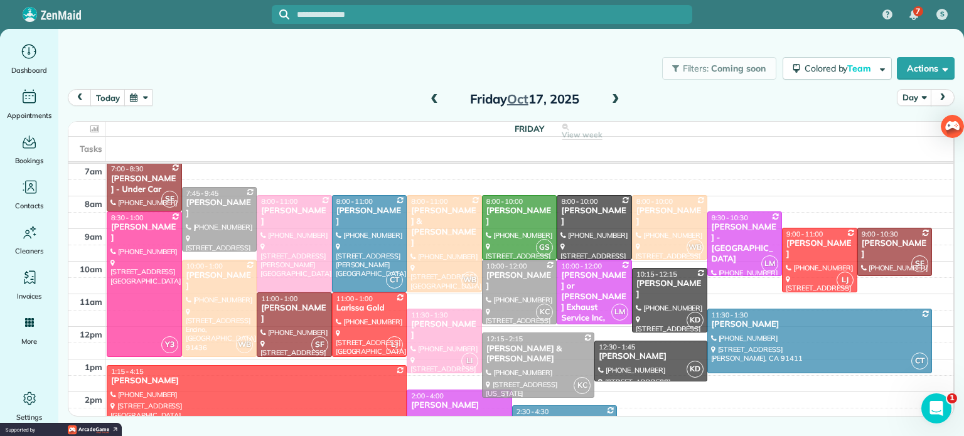
click at [431, 99] on span at bounding box center [434, 99] width 14 height 11
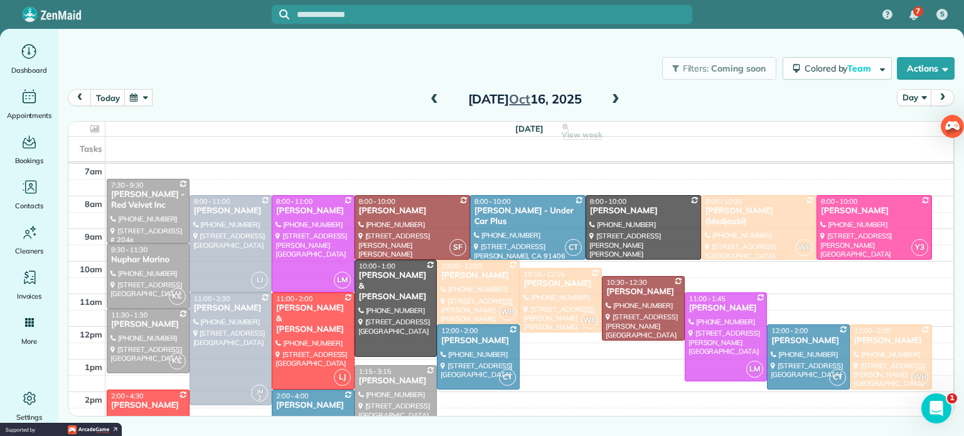
click at [141, 95] on button "button" at bounding box center [138, 97] width 29 height 17
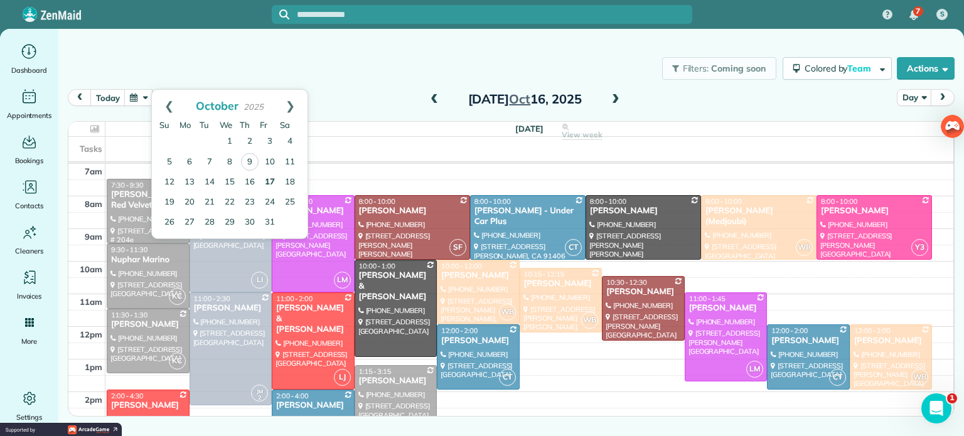
click at [268, 184] on link "17" at bounding box center [270, 183] width 20 height 20
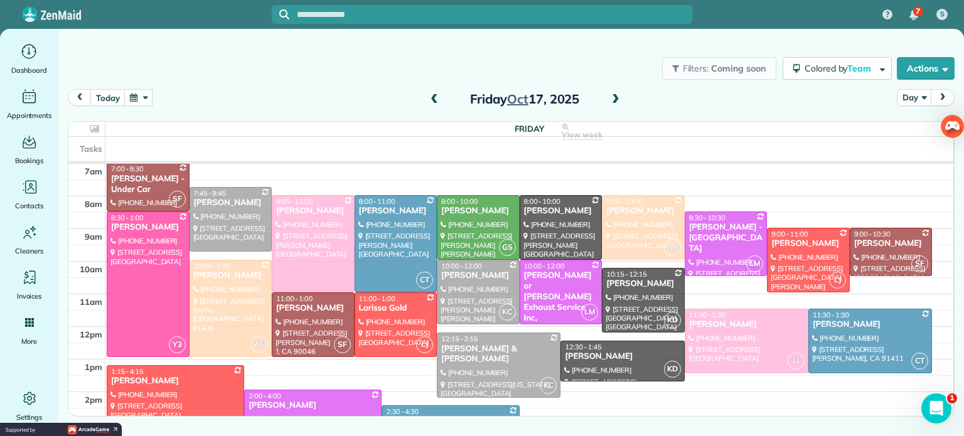
click at [144, 101] on button "button" at bounding box center [138, 97] width 29 height 17
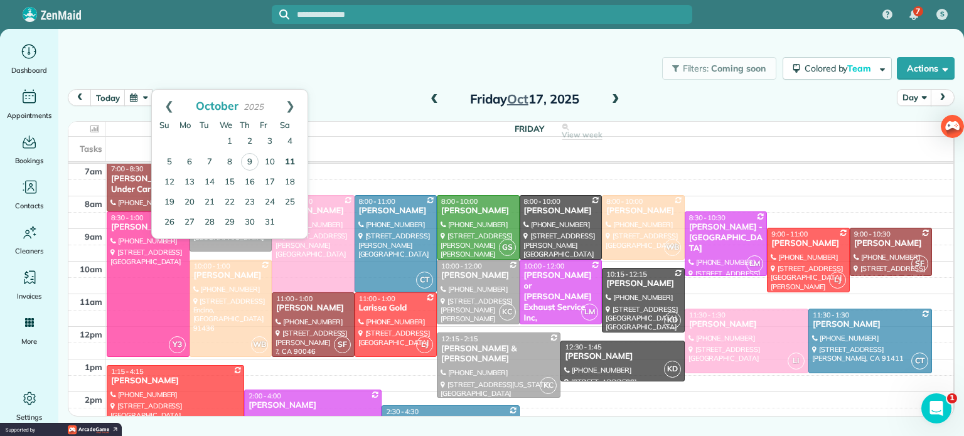
click at [287, 162] on link "11" at bounding box center [290, 162] width 20 height 20
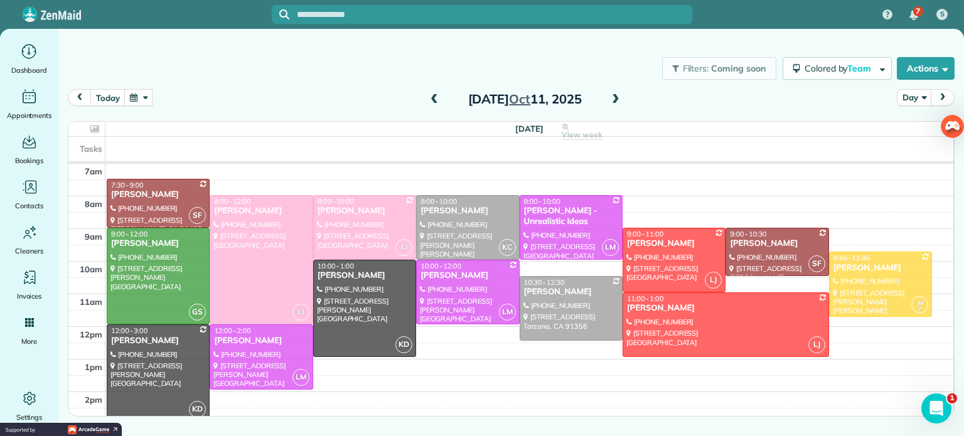
click at [285, 98] on div "today Day Saturday Oct 11, 2025" at bounding box center [511, 101] width 886 height 24
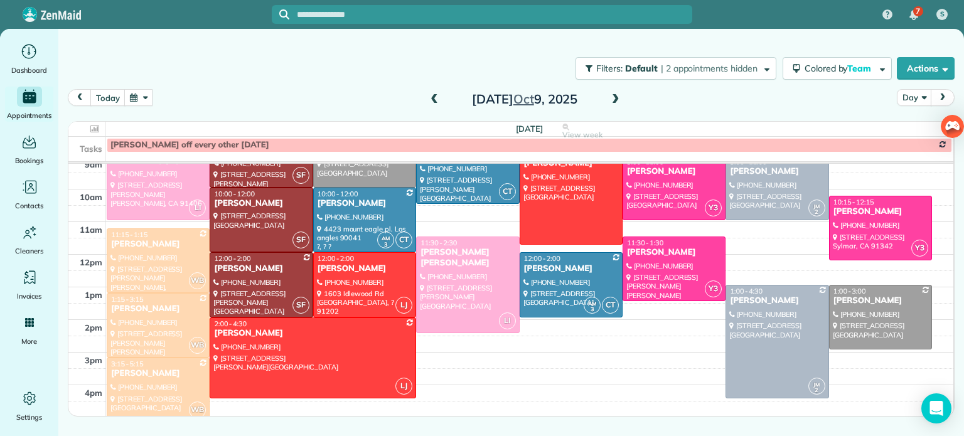
scroll to position [171, 0]
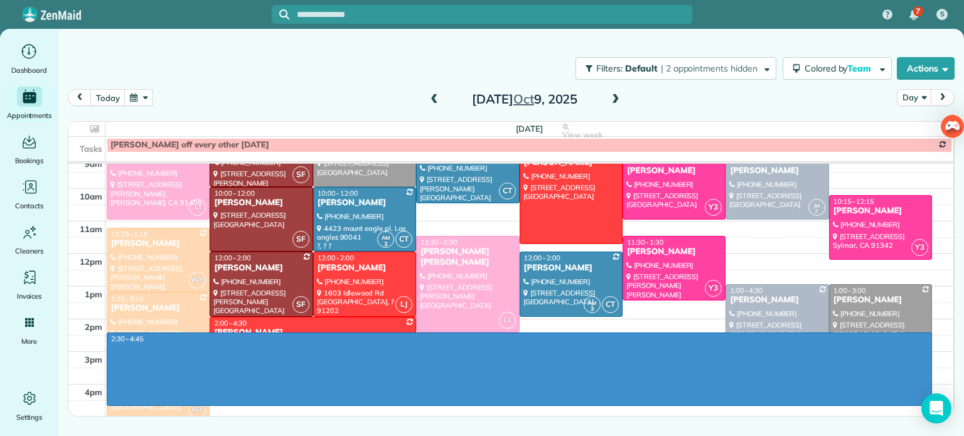
drag, startPoint x: 602, startPoint y: 339, endPoint x: 583, endPoint y: 403, distance: 66.1
click at [583, 403] on div "4am 5am 6am 7am 8am 9am 10am 11am 12pm 1pm 2pm 3pm 4pm 5pm 6pm 7pm 8pm 2:30 - 4…" at bounding box center [510, 270] width 884 height 554
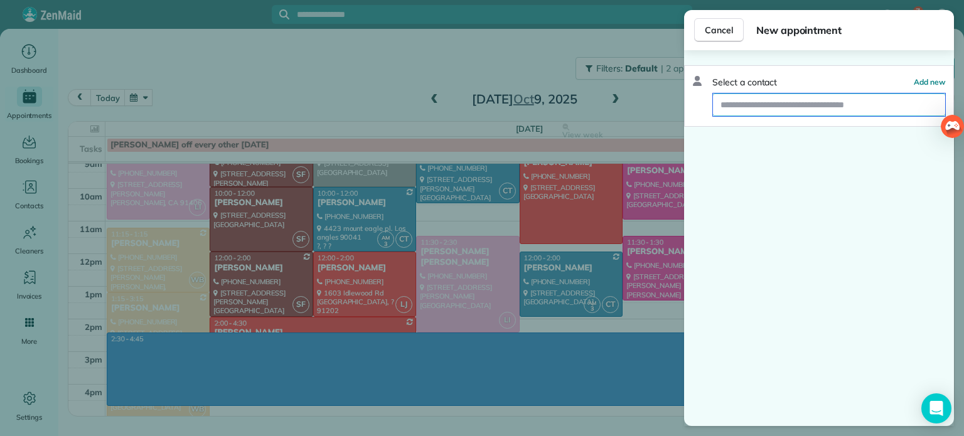
click at [730, 109] on input "text" at bounding box center [829, 104] width 232 height 23
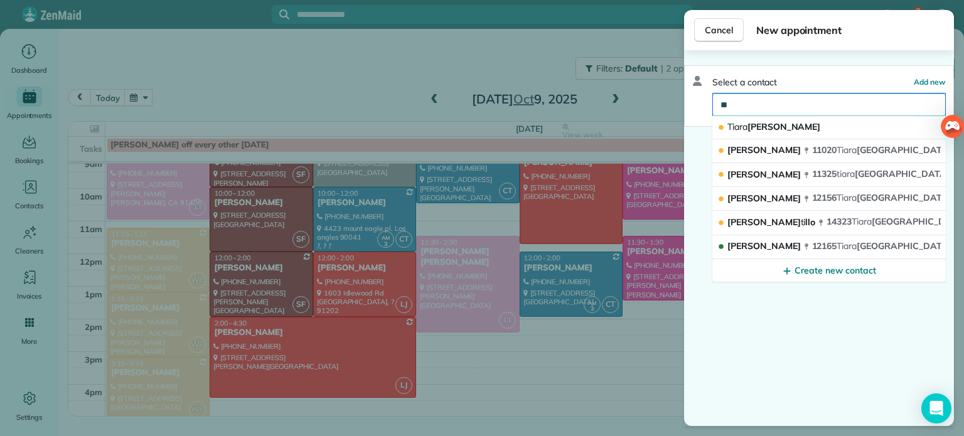
type input "*"
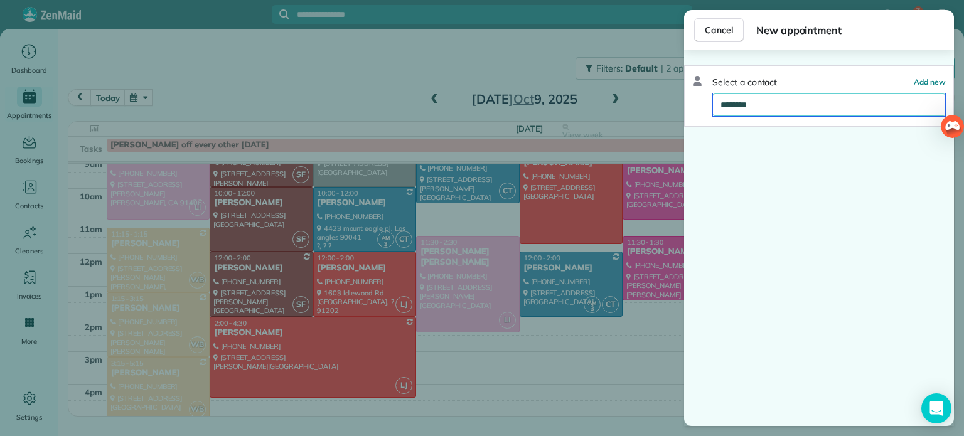
type input "*********"
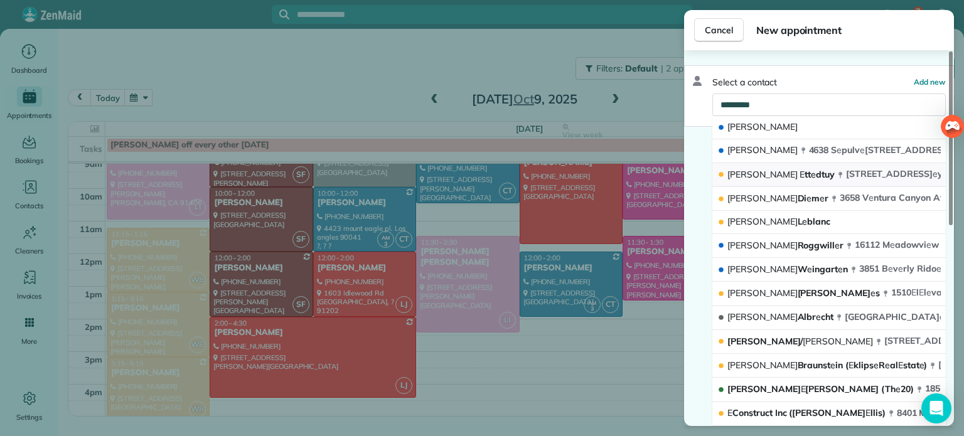
click at [746, 172] on span "Phillip" at bounding box center [762, 174] width 70 height 11
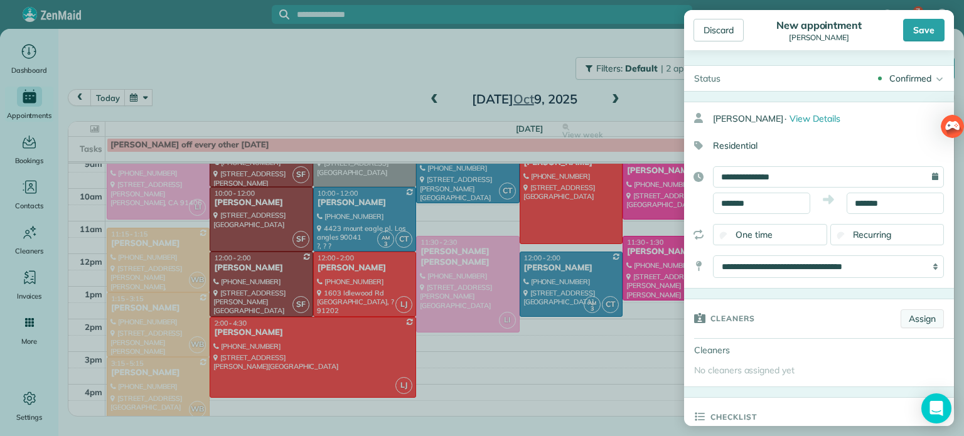
click at [915, 316] on link "Assign" at bounding box center [921, 318] width 43 height 19
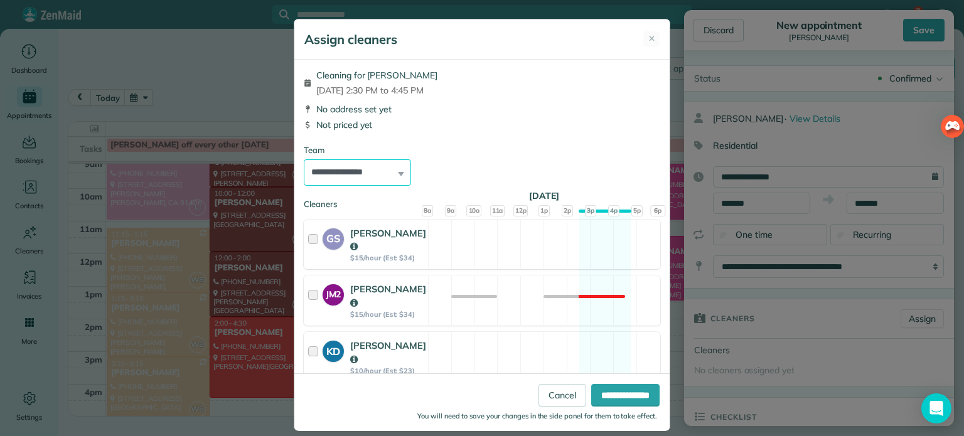
click at [341, 167] on select "**********" at bounding box center [357, 172] width 107 height 26
select select "**"
click at [304, 159] on select "**********" at bounding box center [357, 172] width 107 height 26
click at [623, 397] on input "**********" at bounding box center [625, 395] width 68 height 23
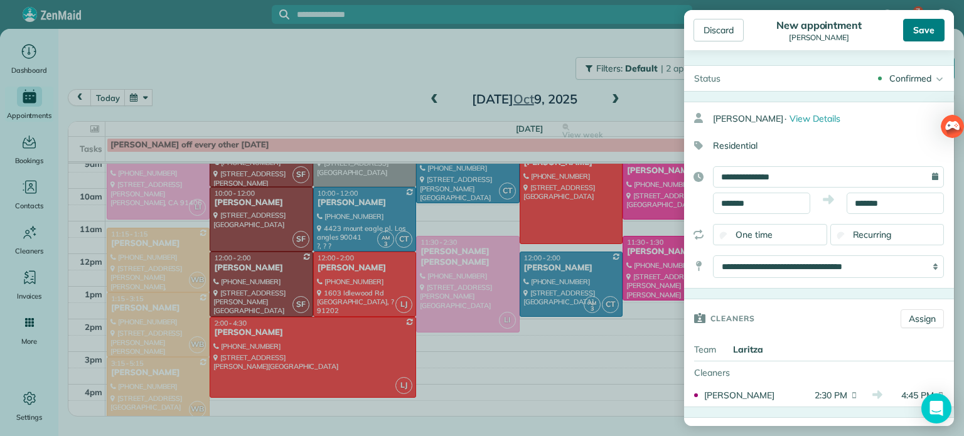
click at [926, 27] on div "Save" at bounding box center [923, 30] width 41 height 23
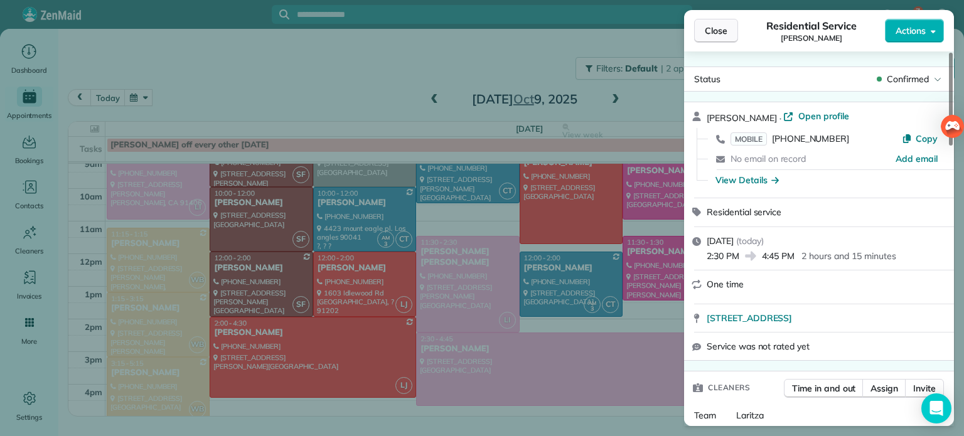
click at [722, 25] on span "Close" at bounding box center [715, 30] width 23 height 13
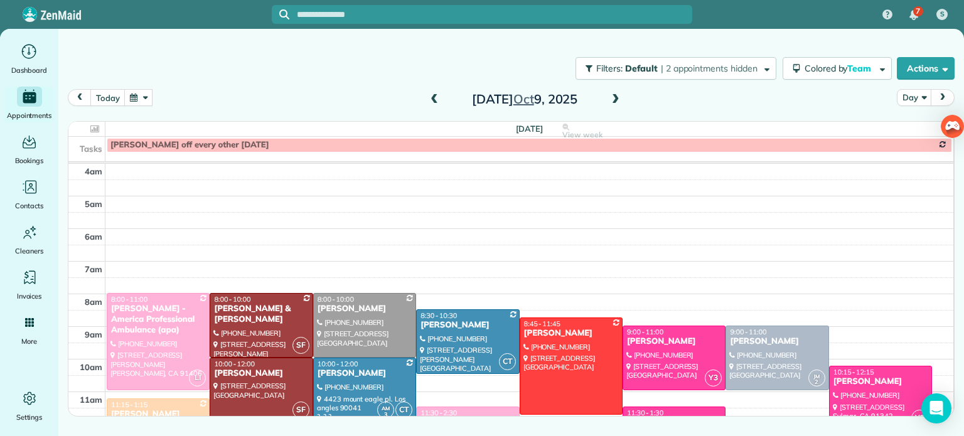
scroll to position [171, 0]
